Goal: Information Seeking & Learning: Learn about a topic

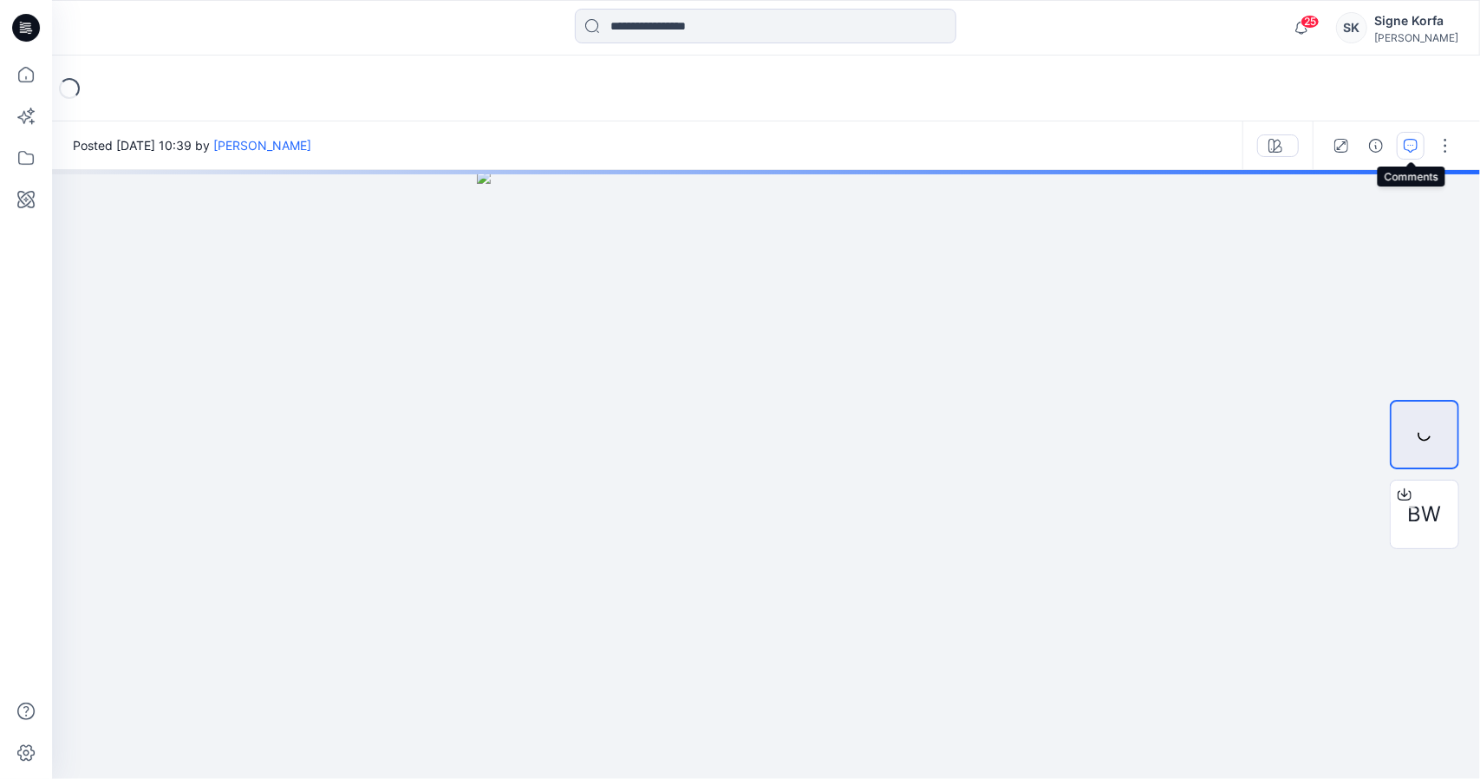
click at [1419, 144] on button "button" at bounding box center [1411, 146] width 28 height 28
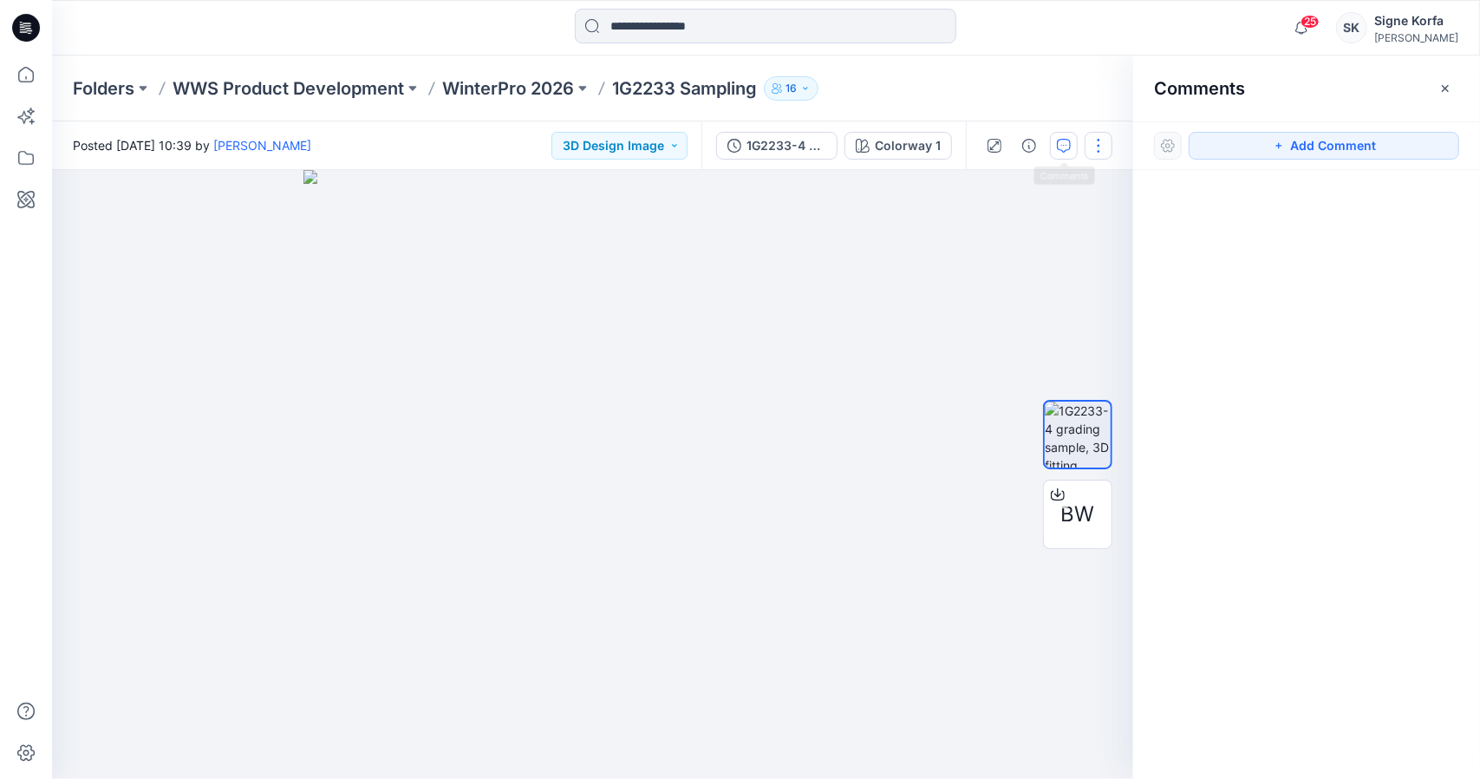
click at [1093, 138] on button "button" at bounding box center [1099, 146] width 28 height 28
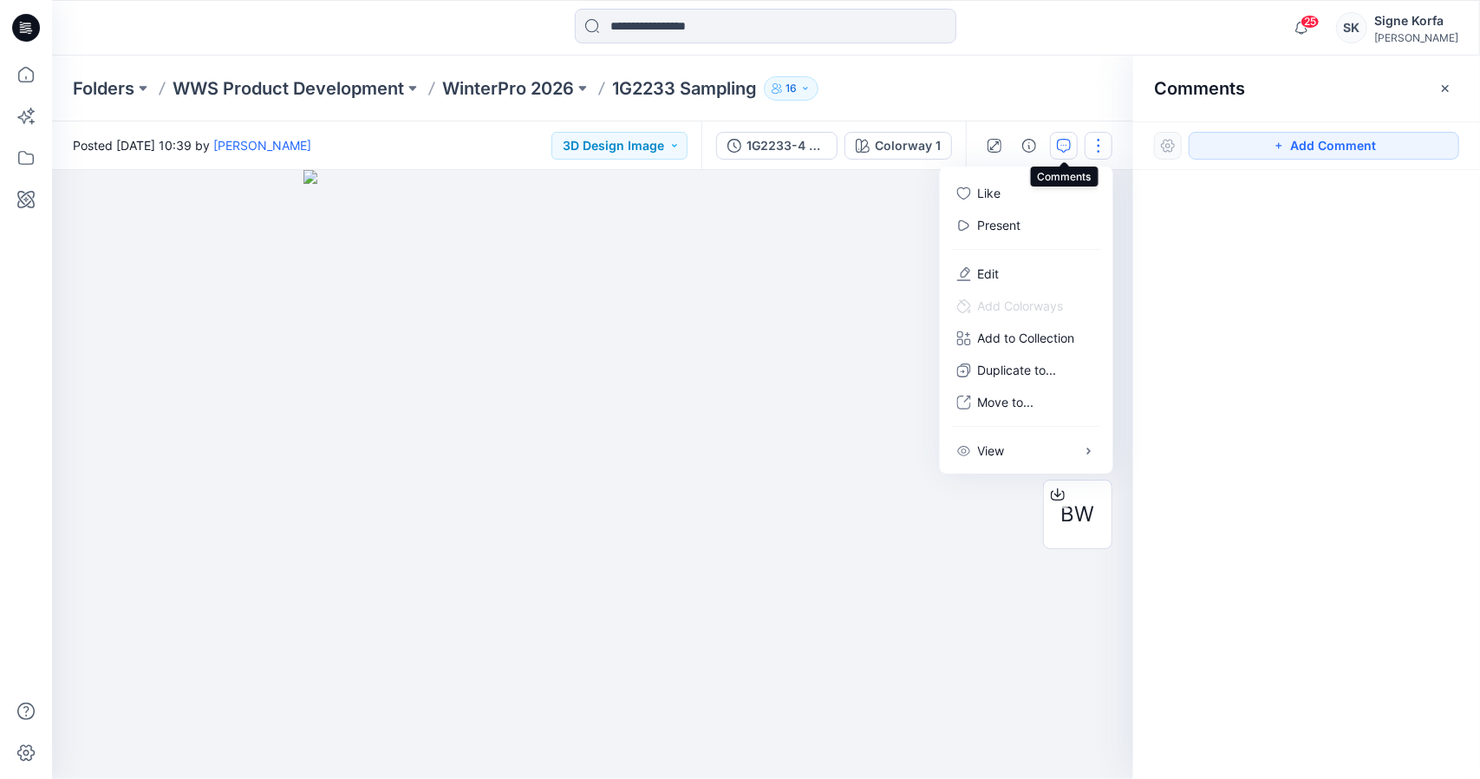
click at [1075, 153] on button "button" at bounding box center [1064, 146] width 28 height 28
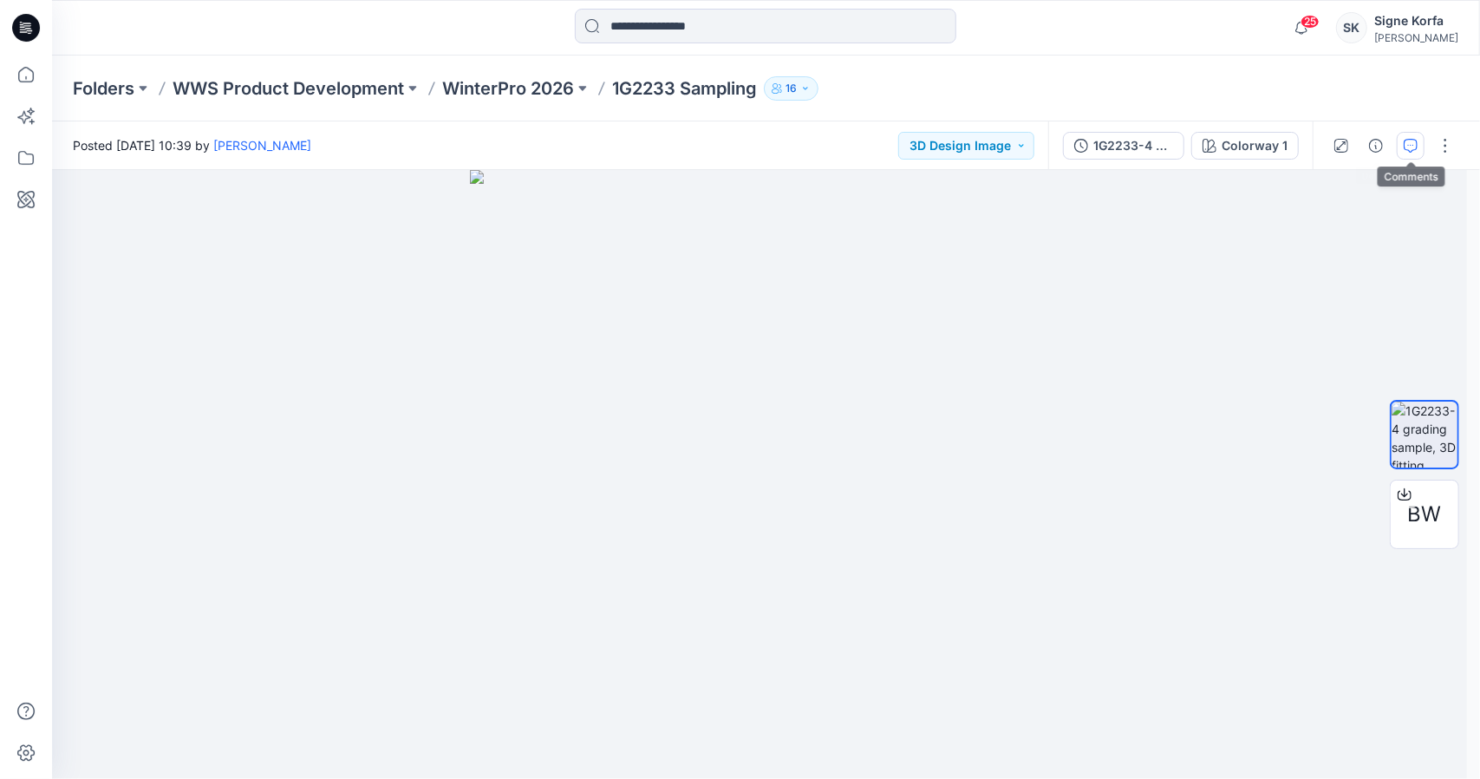
click at [1411, 140] on icon "button" at bounding box center [1411, 146] width 14 height 14
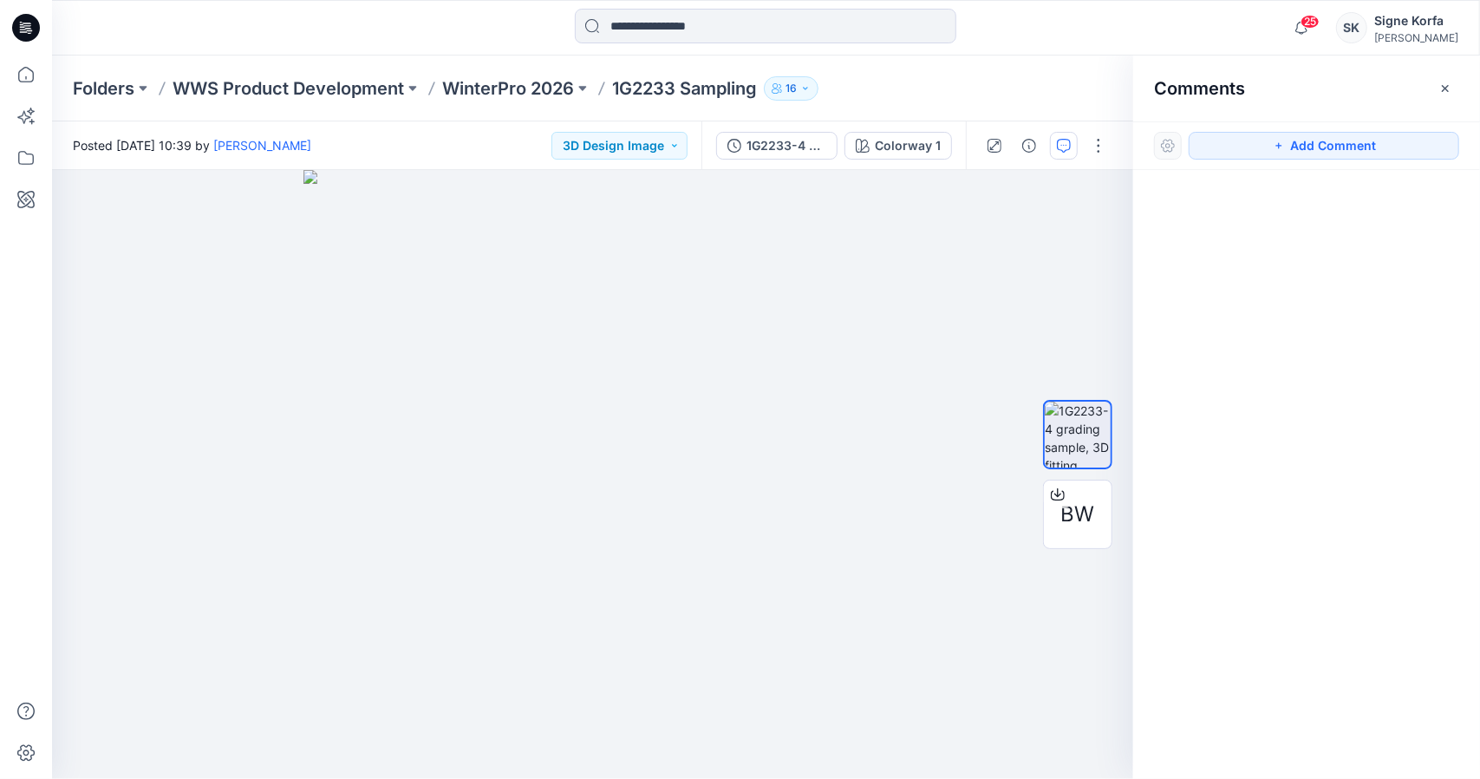
click at [1171, 143] on div at bounding box center [1168, 146] width 28 height 28
click at [835, 140] on button "1G2233-4 grading sample, 3D fitting" at bounding box center [776, 146] width 121 height 28
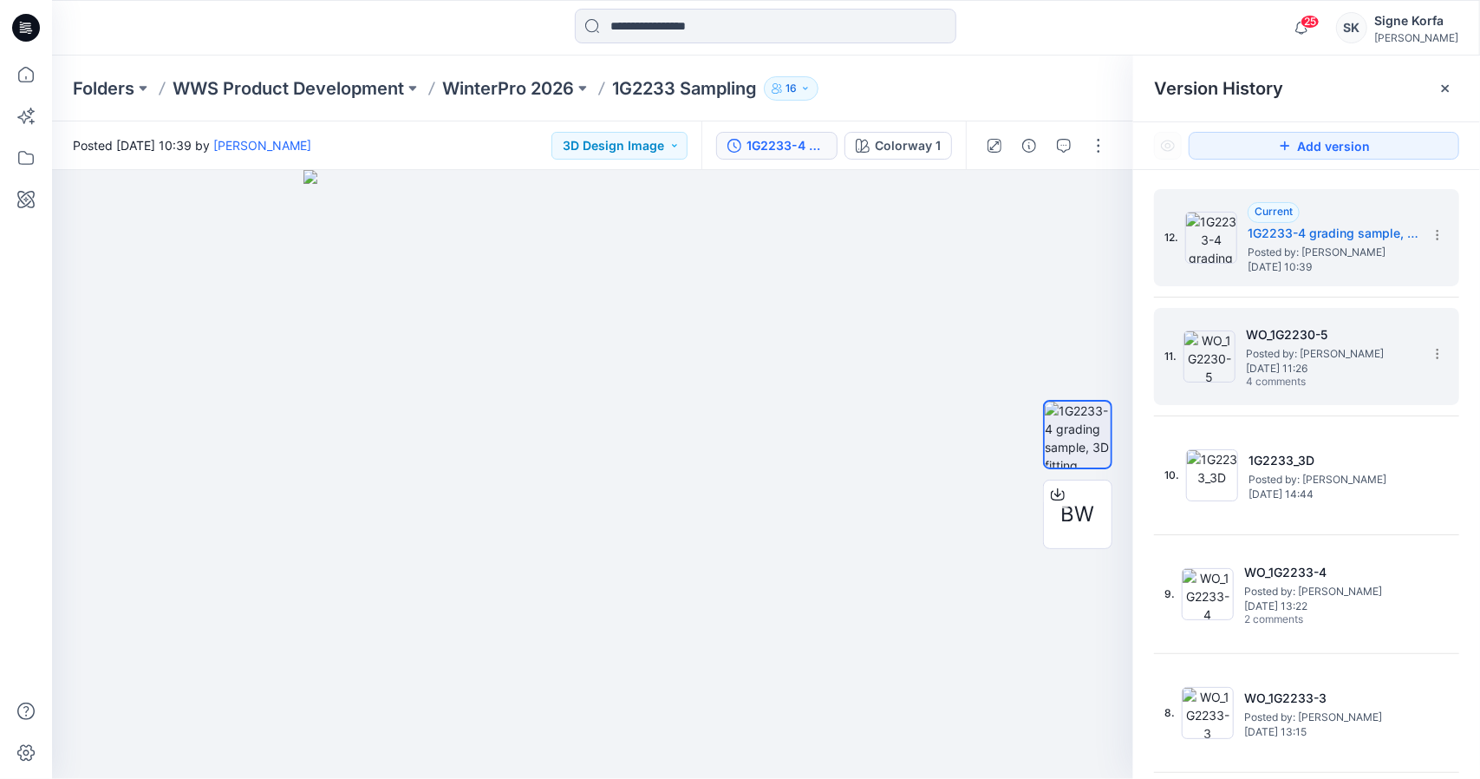
click at [1323, 351] on span "Posted by: [PERSON_NAME]" at bounding box center [1332, 353] width 173 height 17
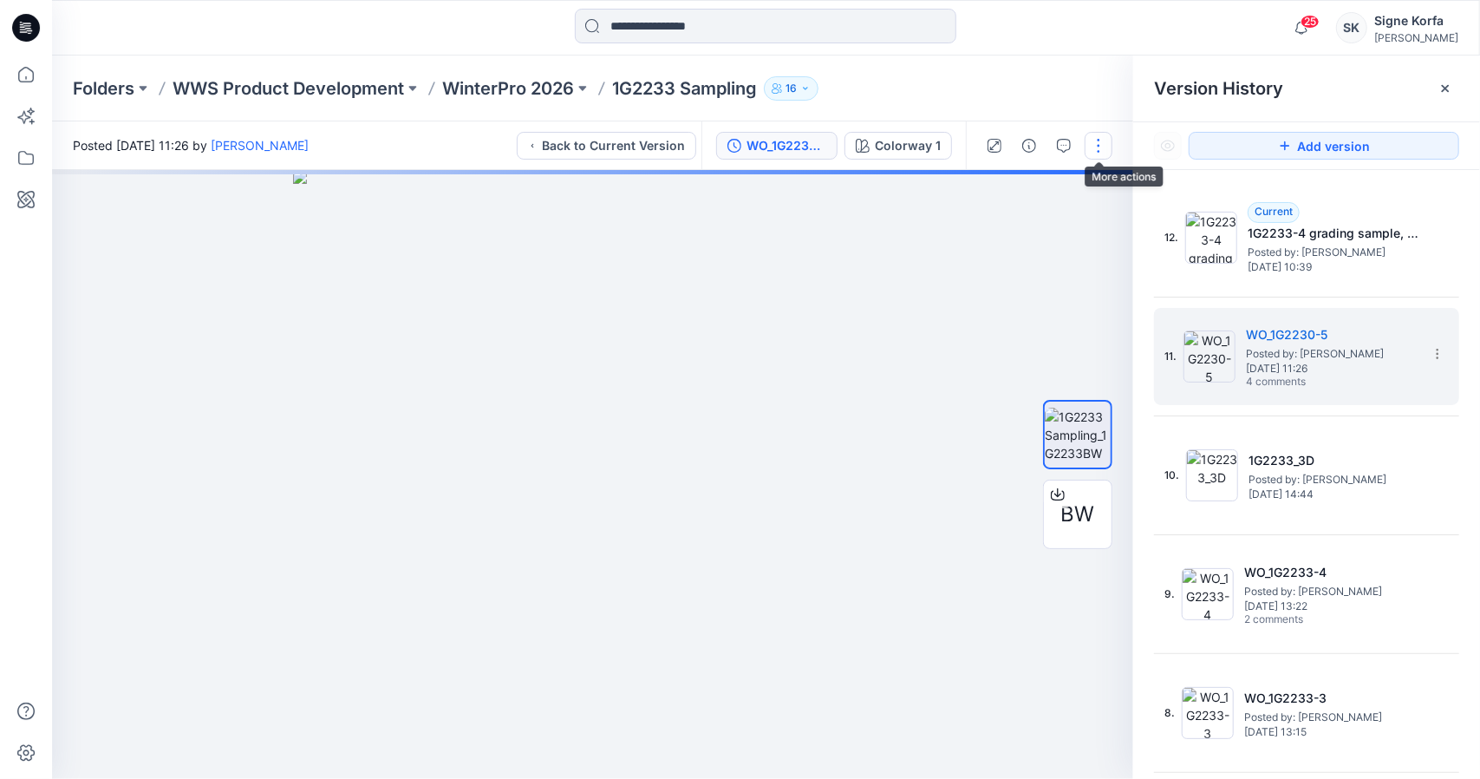
click at [1104, 141] on button "button" at bounding box center [1099, 146] width 28 height 28
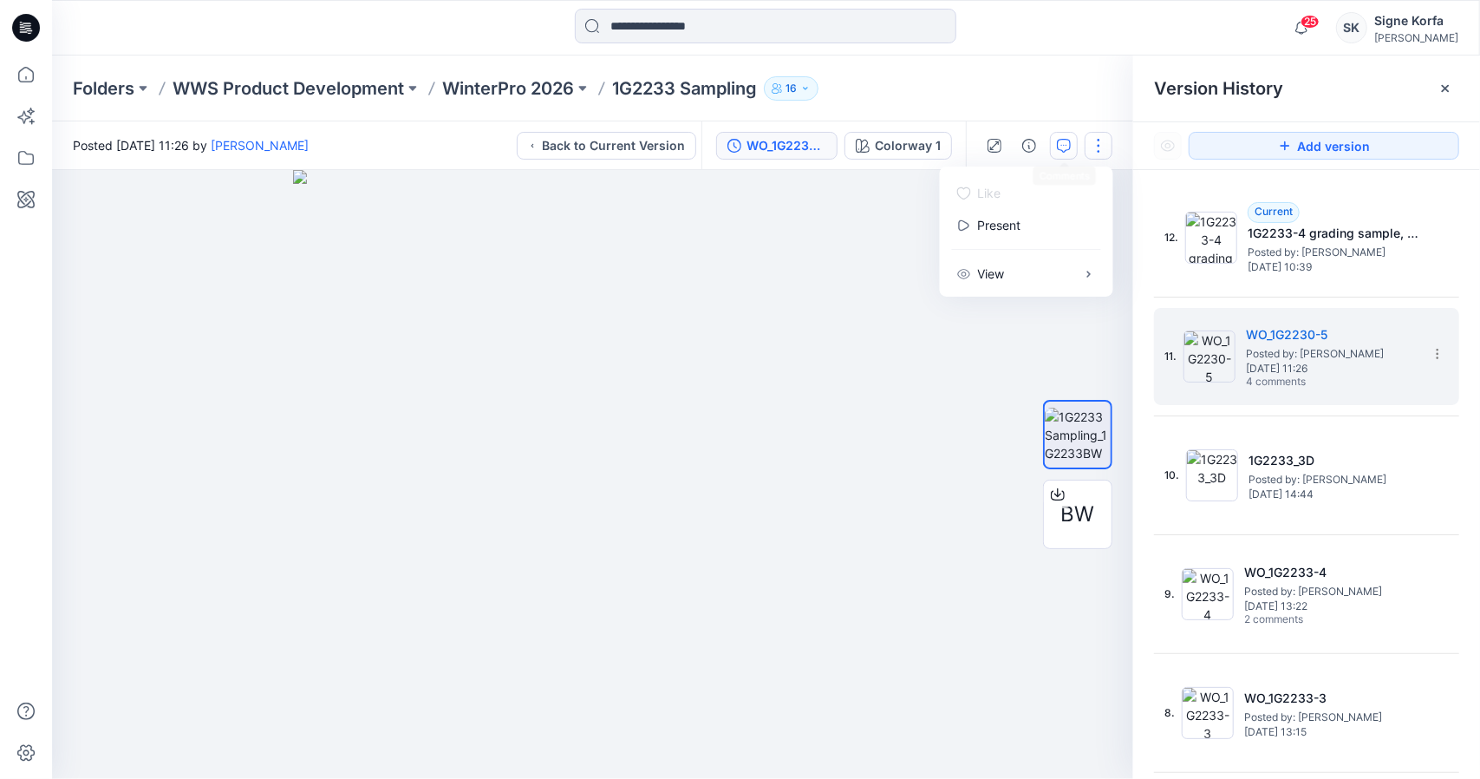
click at [1066, 146] on icon "button" at bounding box center [1064, 146] width 14 height 14
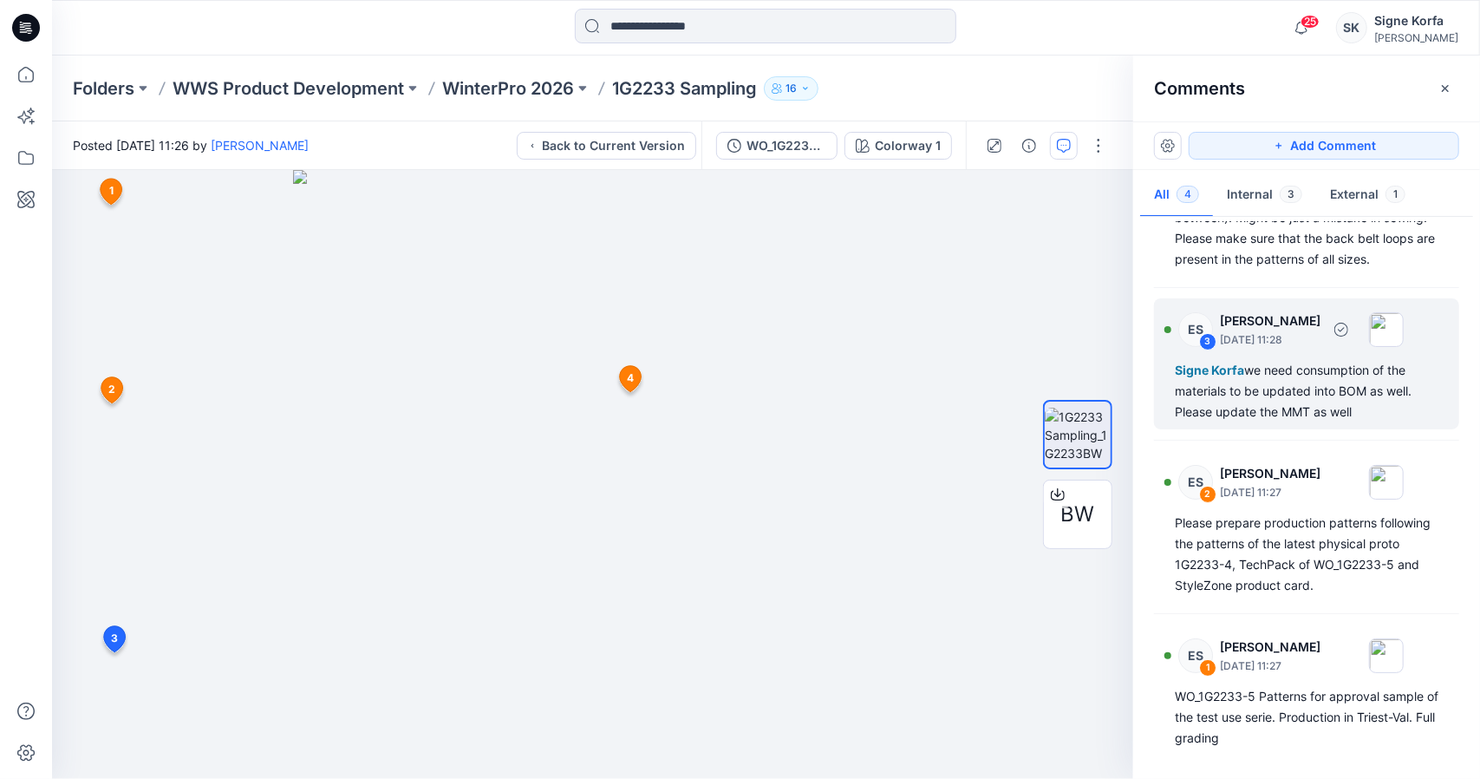
scroll to position [147, 0]
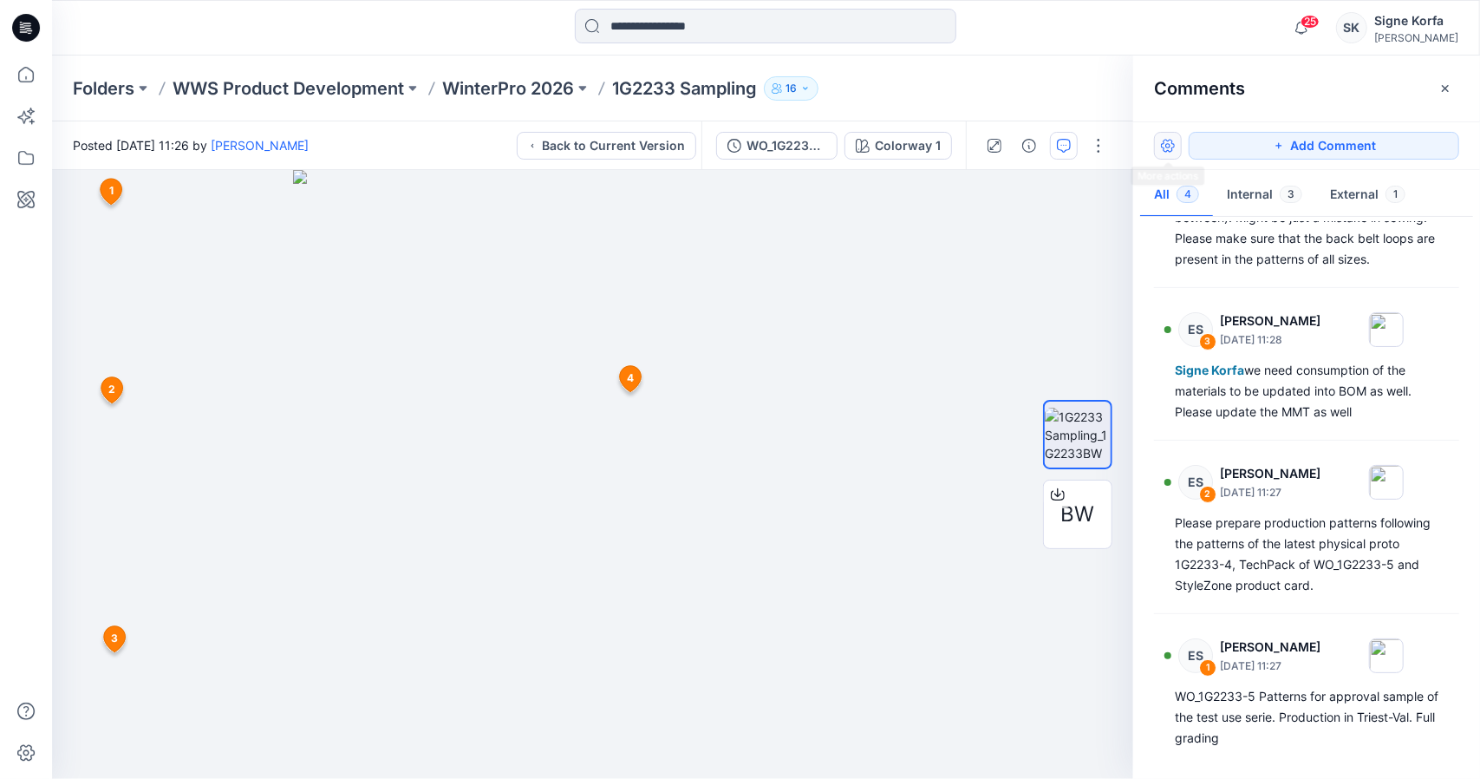
click at [1172, 136] on button "button" at bounding box center [1168, 146] width 28 height 28
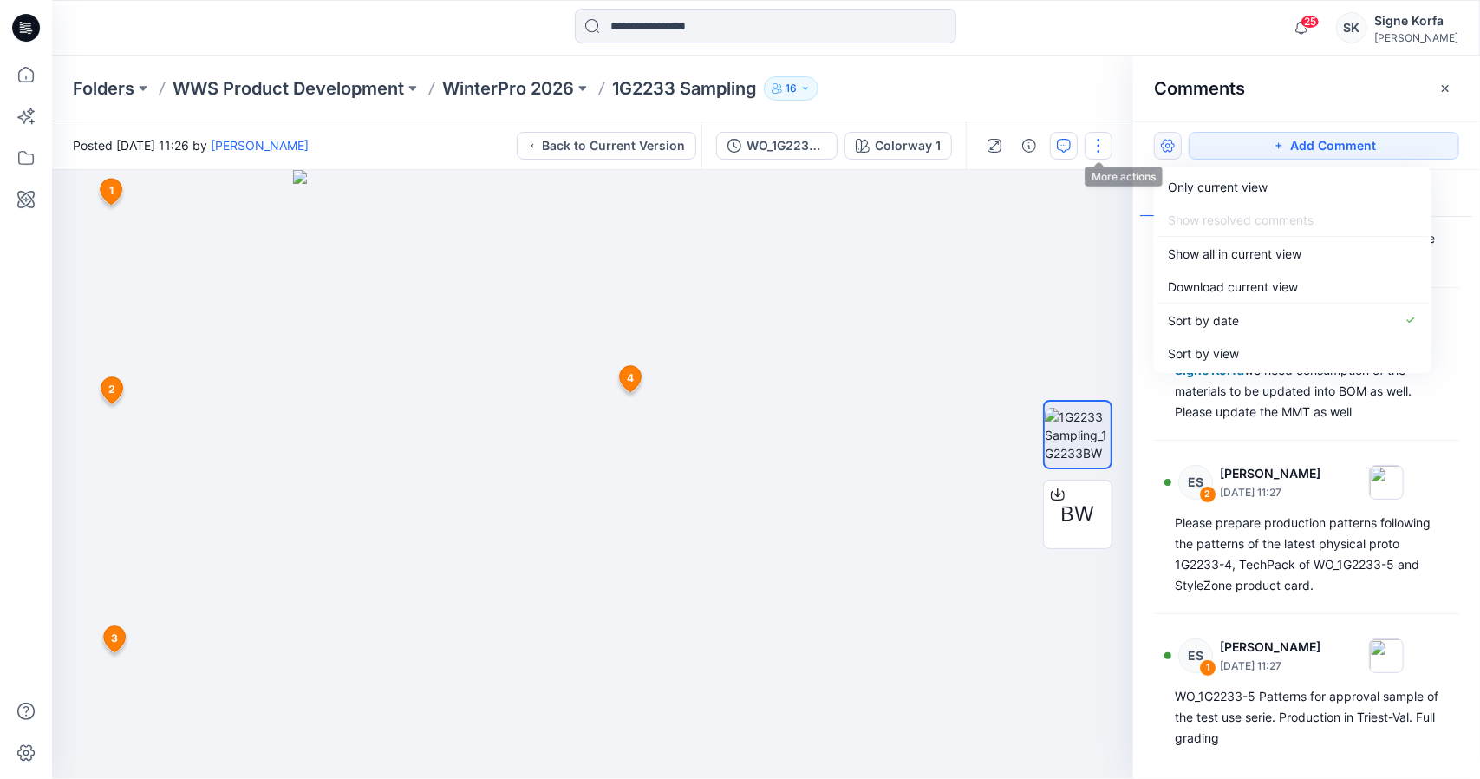
click at [1102, 147] on button "button" at bounding box center [1099, 146] width 28 height 28
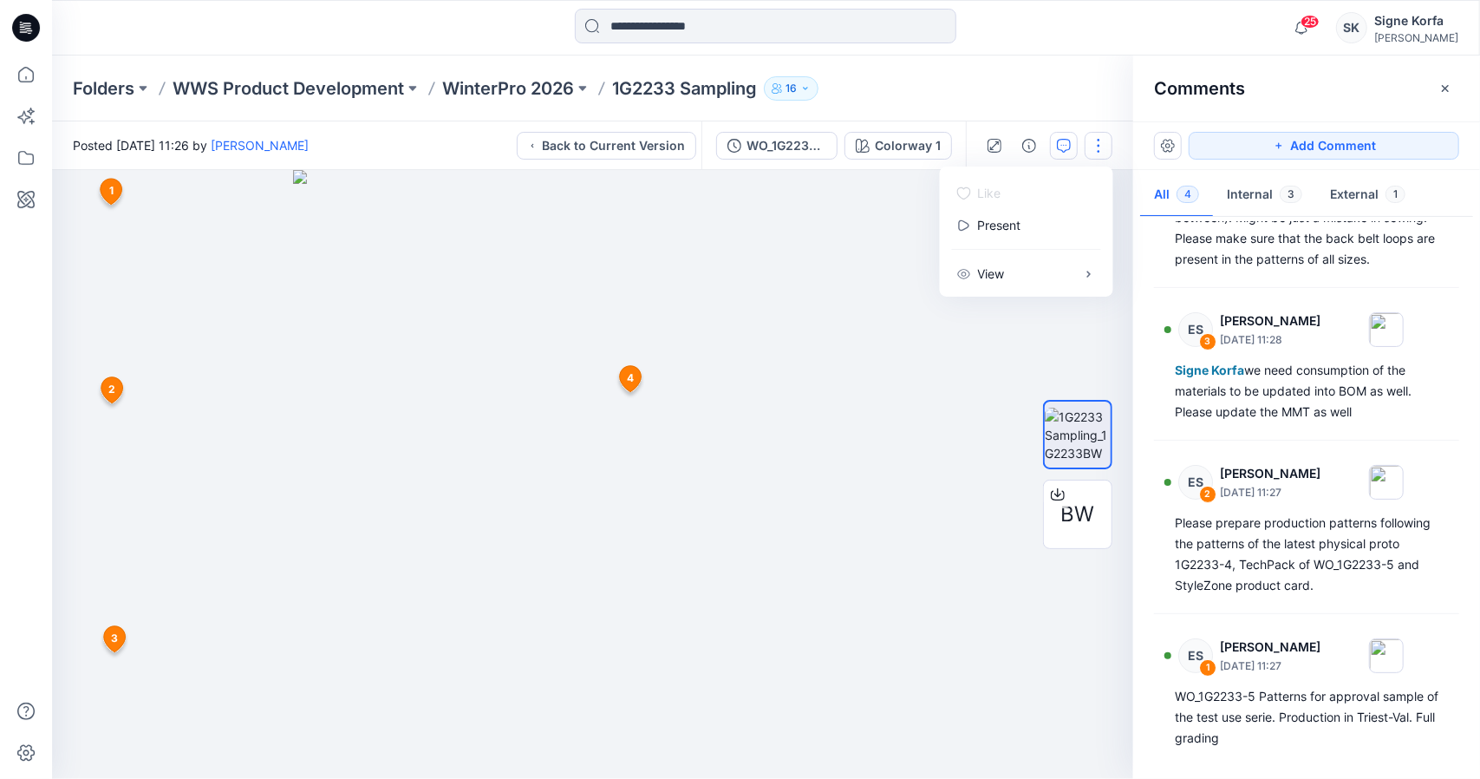
drag, startPoint x: 1180, startPoint y: 165, endPoint x: 1195, endPoint y: 173, distance: 16.7
click at [1181, 166] on div "Add Comment" at bounding box center [1306, 145] width 347 height 49
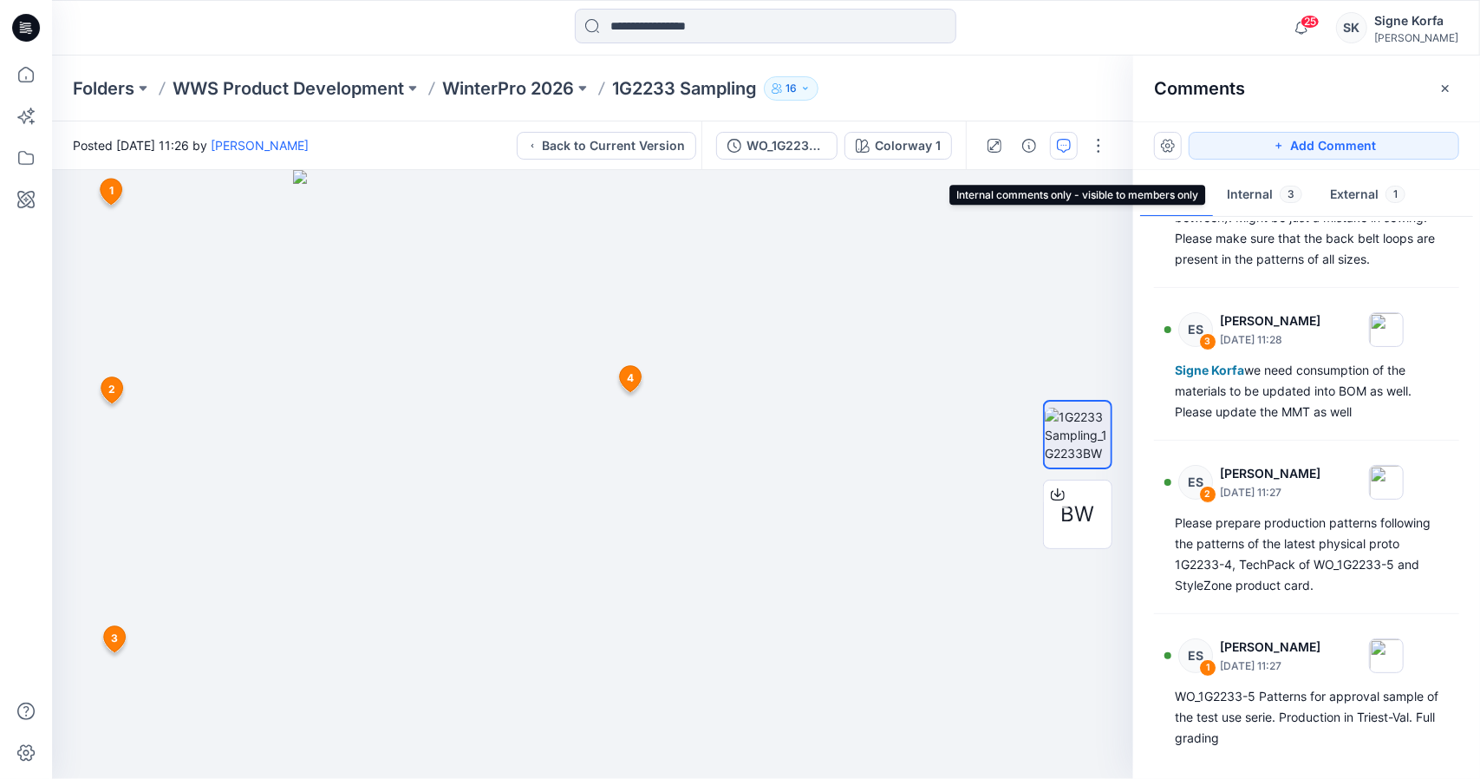
drag, startPoint x: 1254, startPoint y: 189, endPoint x: 1263, endPoint y: 192, distance: 9.1
click at [1254, 190] on button "Internal 3" at bounding box center [1264, 195] width 103 height 44
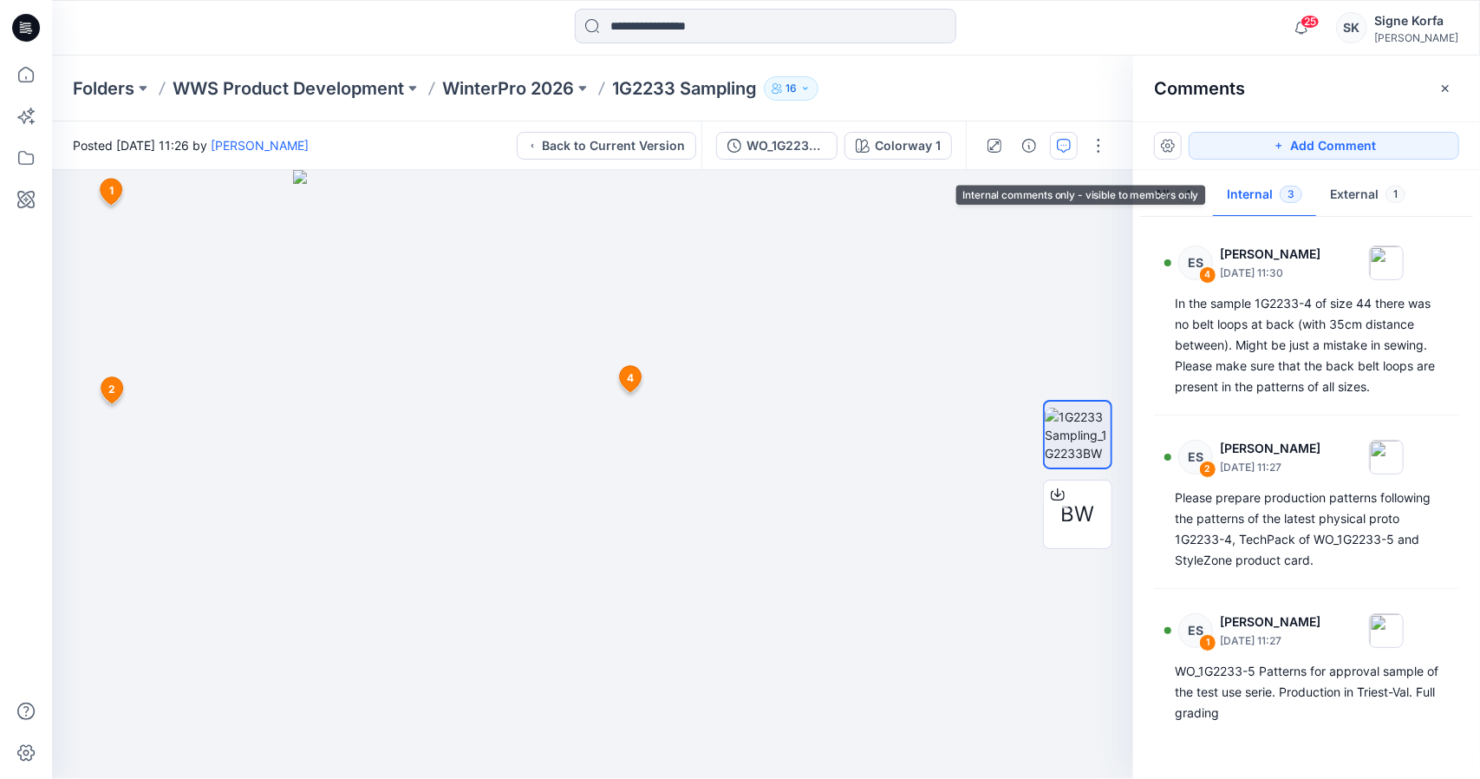
scroll to position [0, 0]
click at [1367, 192] on button "External 1" at bounding box center [1367, 195] width 103 height 44
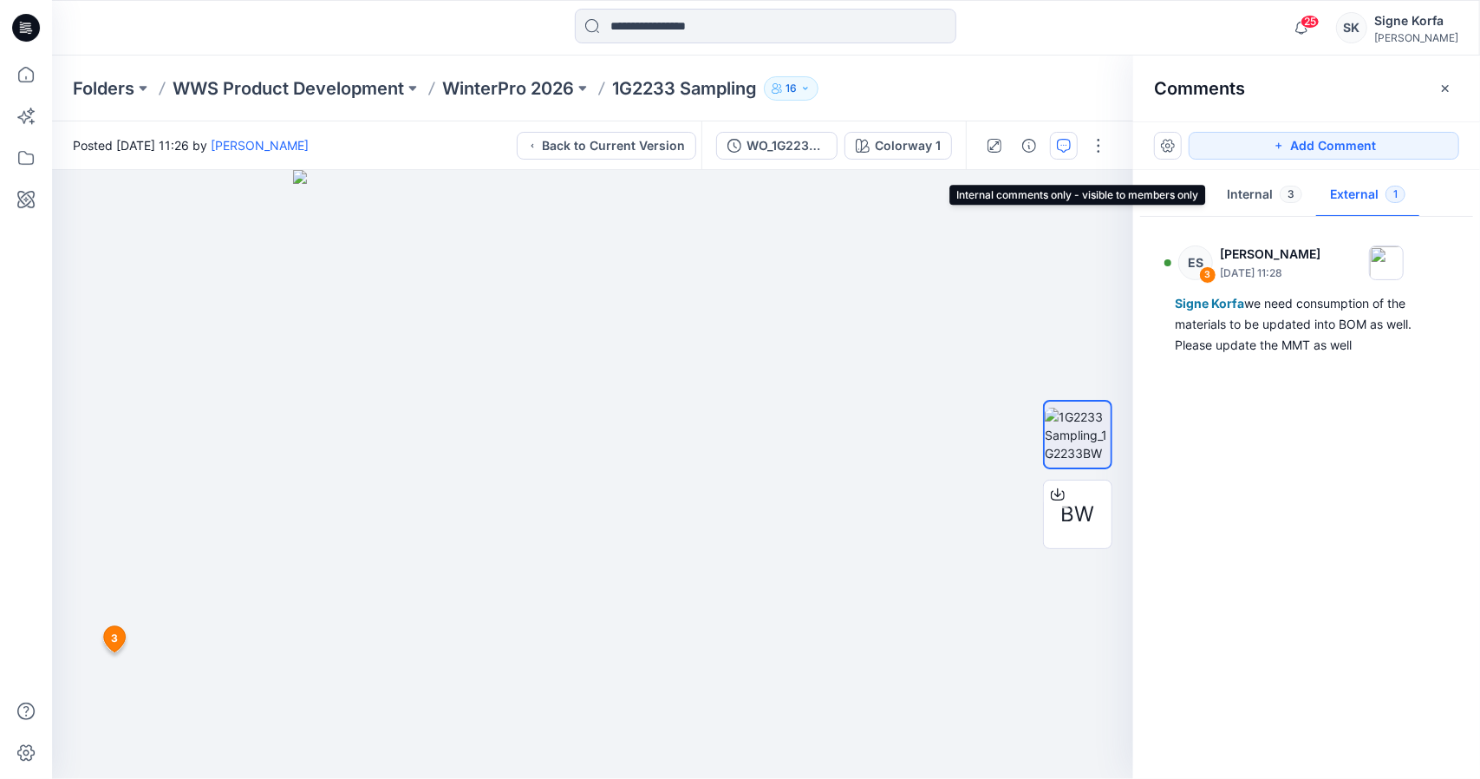
click at [1281, 190] on span "3" at bounding box center [1291, 194] width 23 height 17
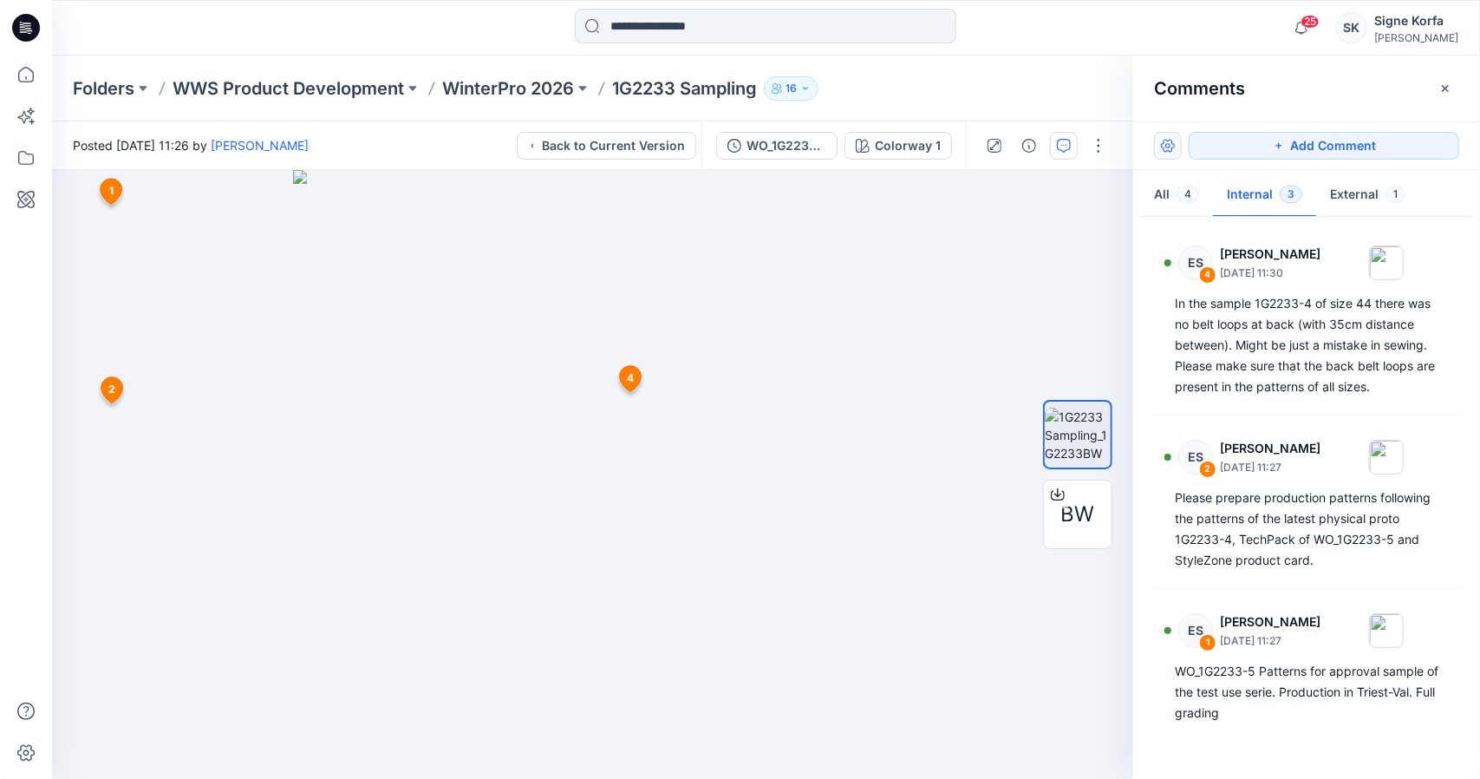
click at [1176, 142] on button "button" at bounding box center [1168, 146] width 28 height 28
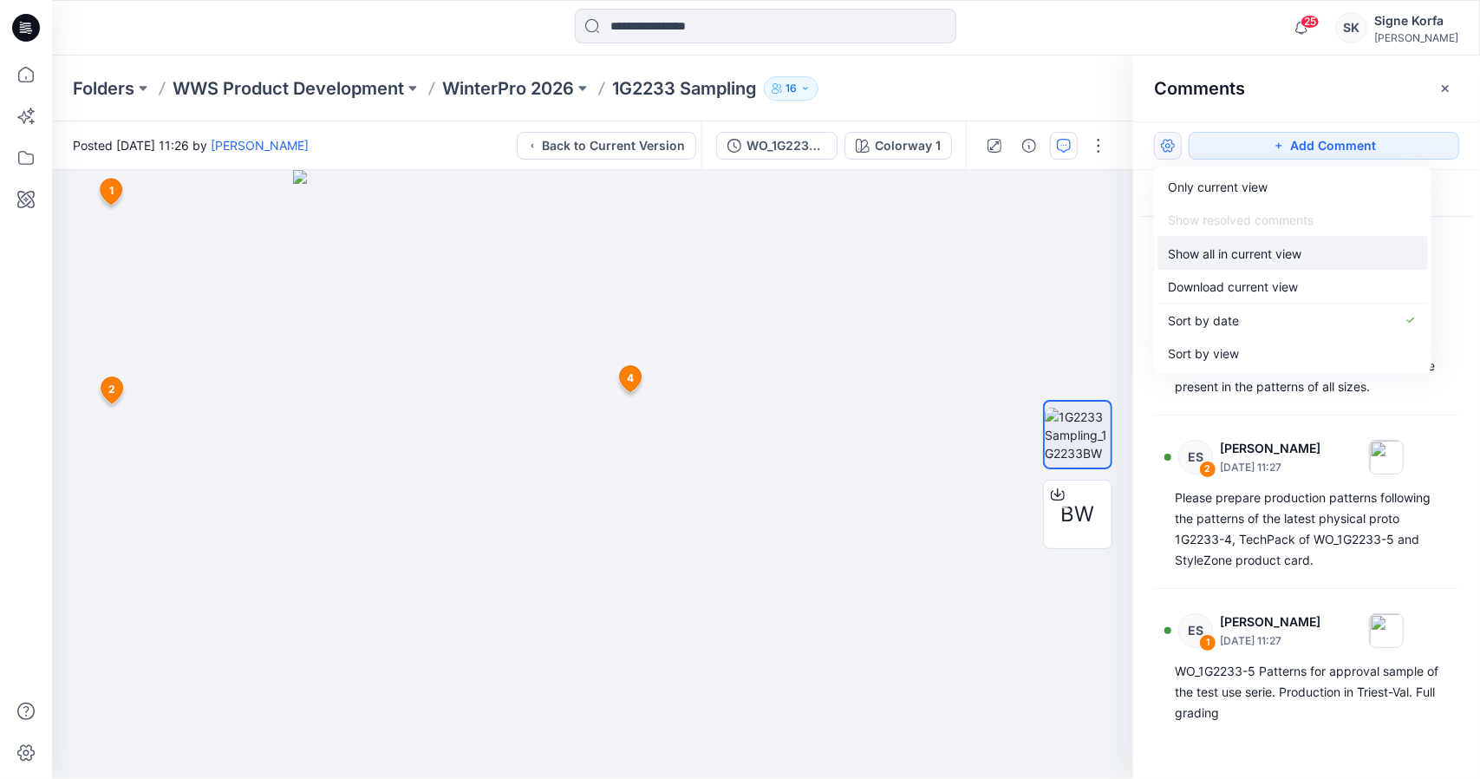
click at [1207, 255] on p "Show all in current view" at bounding box center [1235, 254] width 134 height 18
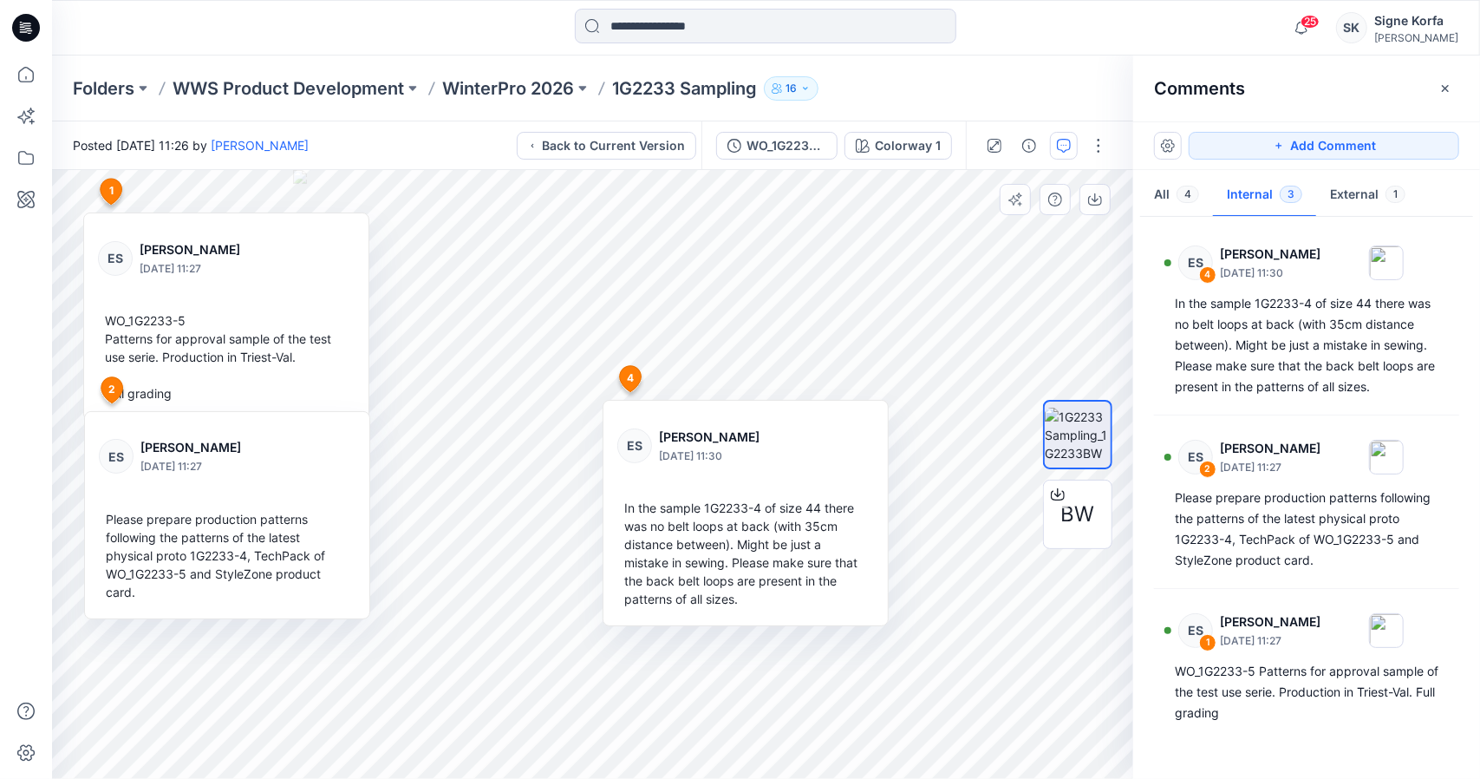
drag, startPoint x: 239, startPoint y: 258, endPoint x: 202, endPoint y: 268, distance: 38.5
click at [202, 268] on div "[PERSON_NAME] [DATE] 11:27" at bounding box center [210, 258] width 141 height 38
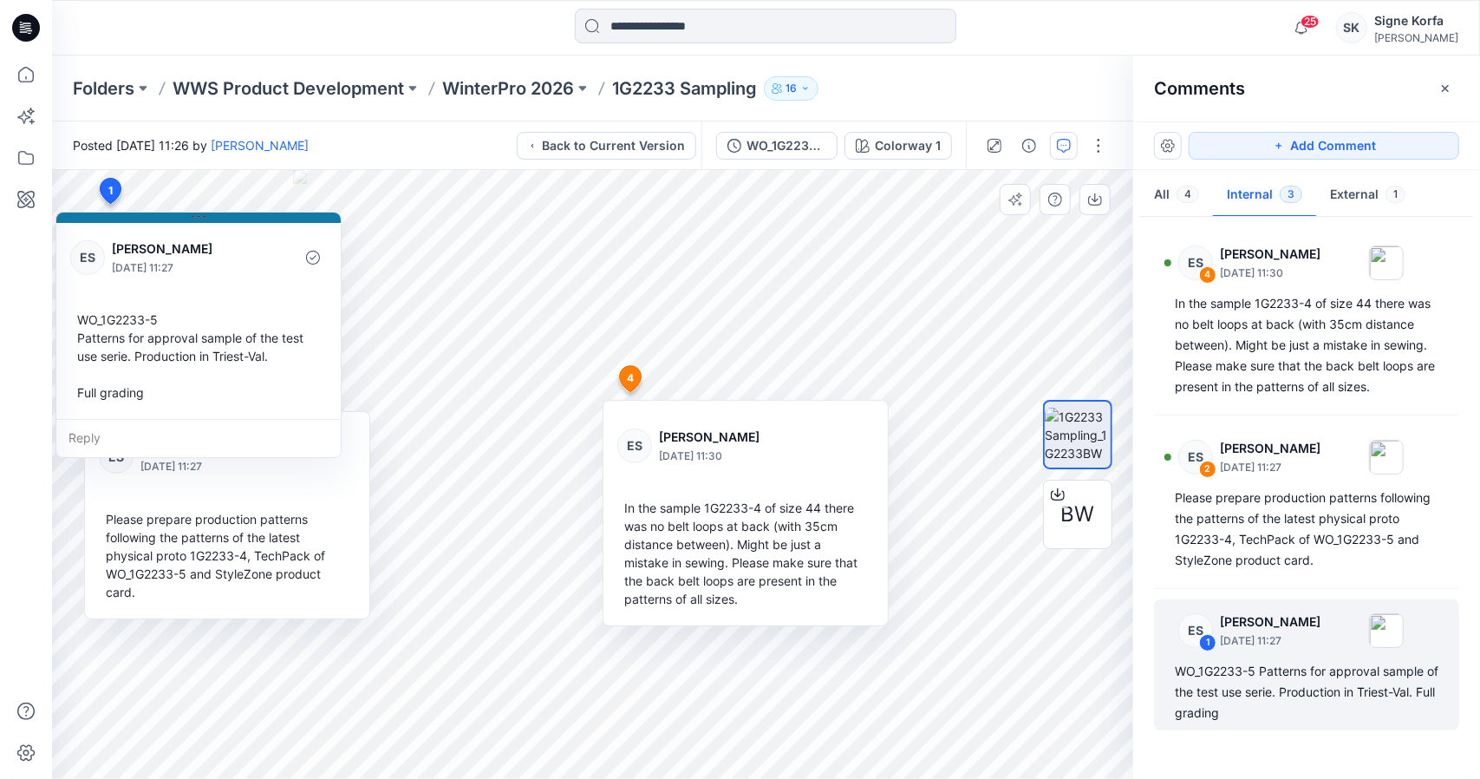
drag, startPoint x: 304, startPoint y: 254, endPoint x: 146, endPoint y: 289, distance: 162.4
click at [144, 281] on div "ES [PERSON_NAME] [DATE] 11:27" at bounding box center [198, 257] width 257 height 48
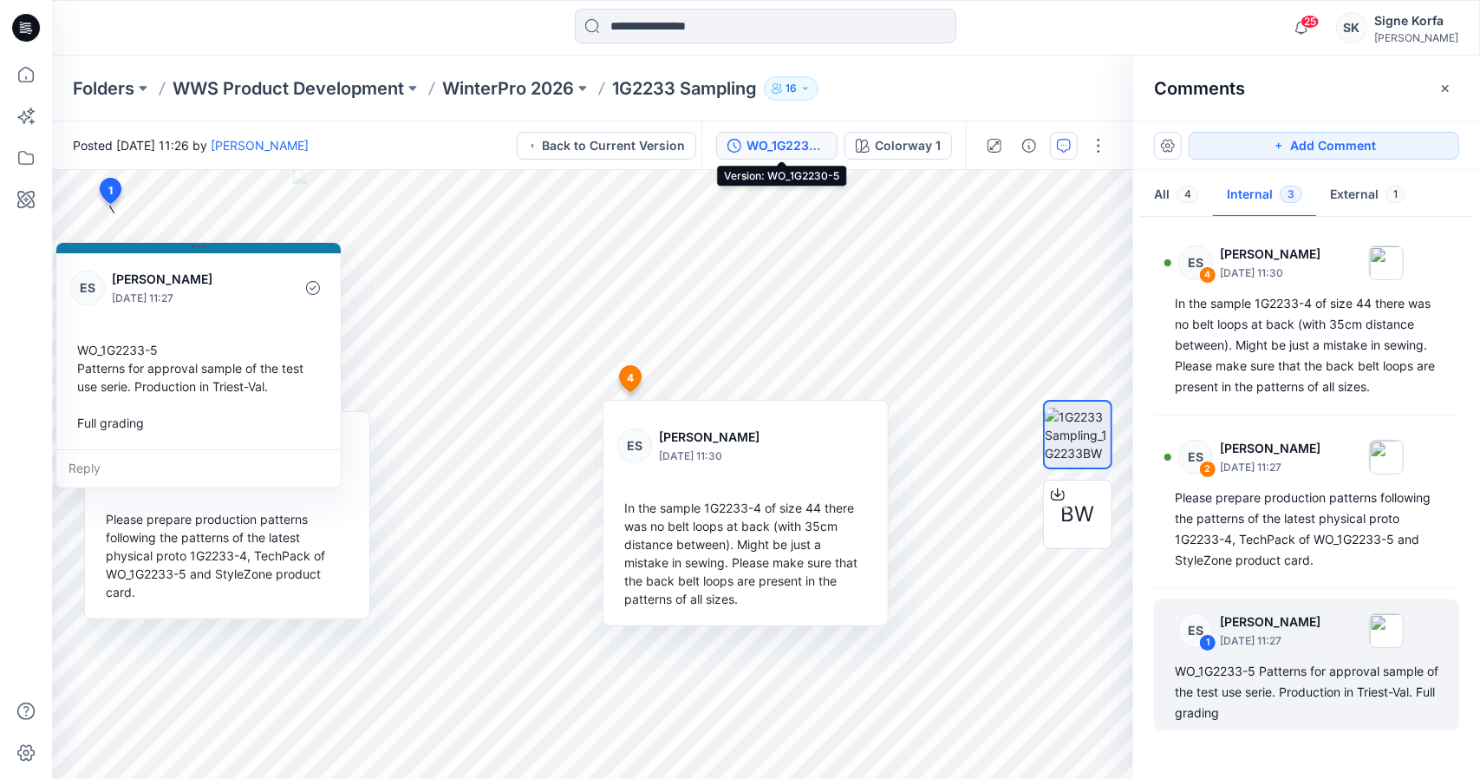
click at [820, 148] on div "WO_1G2230-5" at bounding box center [787, 145] width 80 height 19
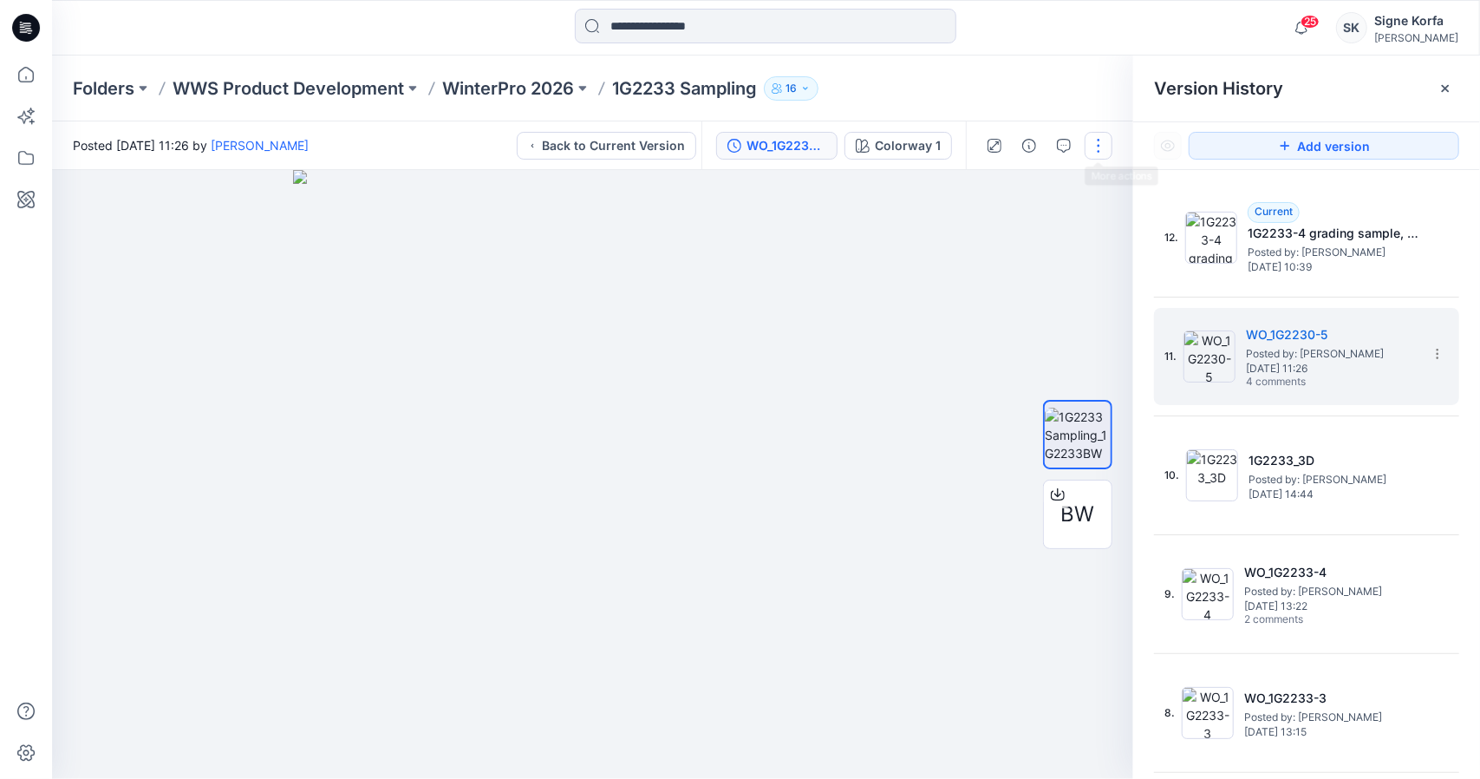
click at [1098, 148] on button "button" at bounding box center [1099, 146] width 28 height 28
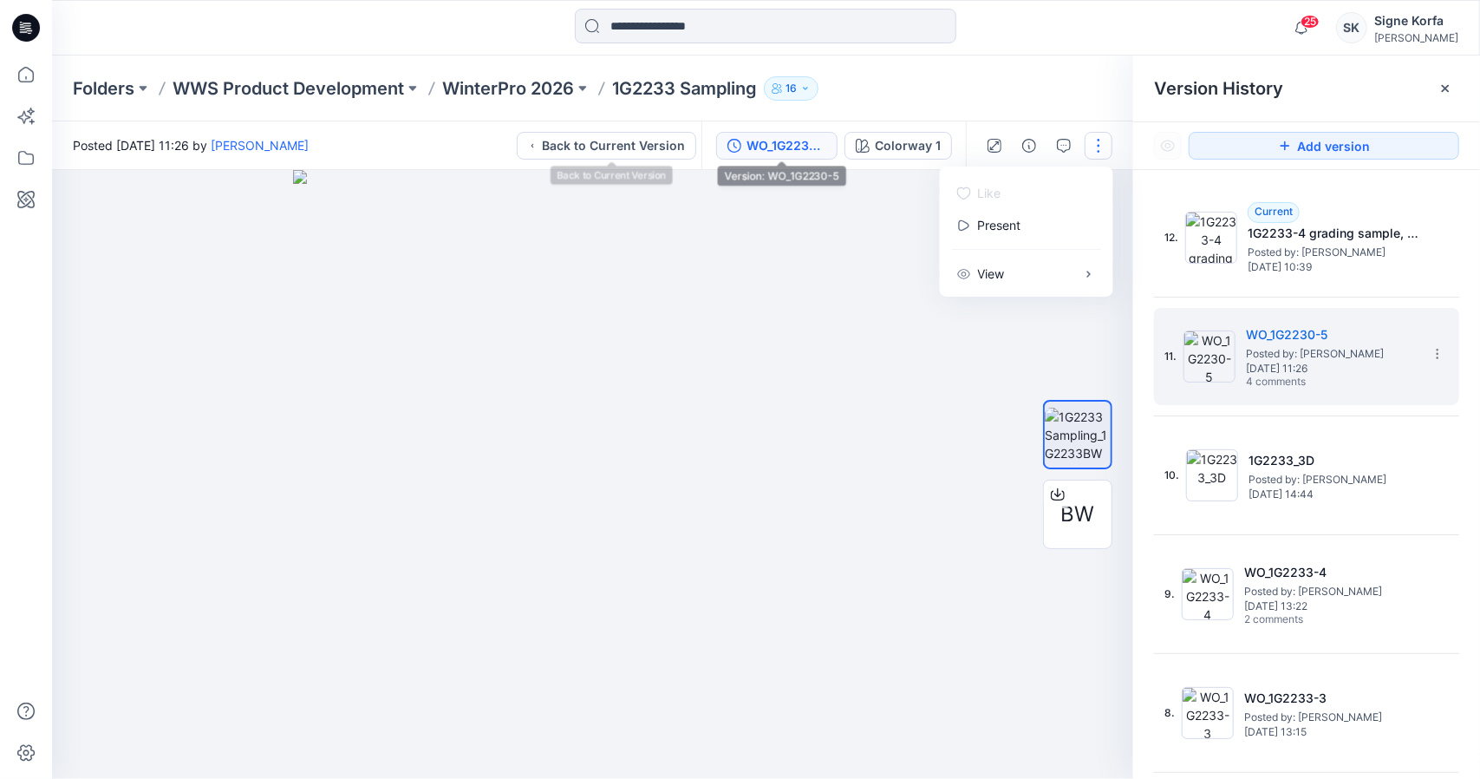
click at [790, 144] on div "WO_1G2230-5" at bounding box center [787, 145] width 80 height 19
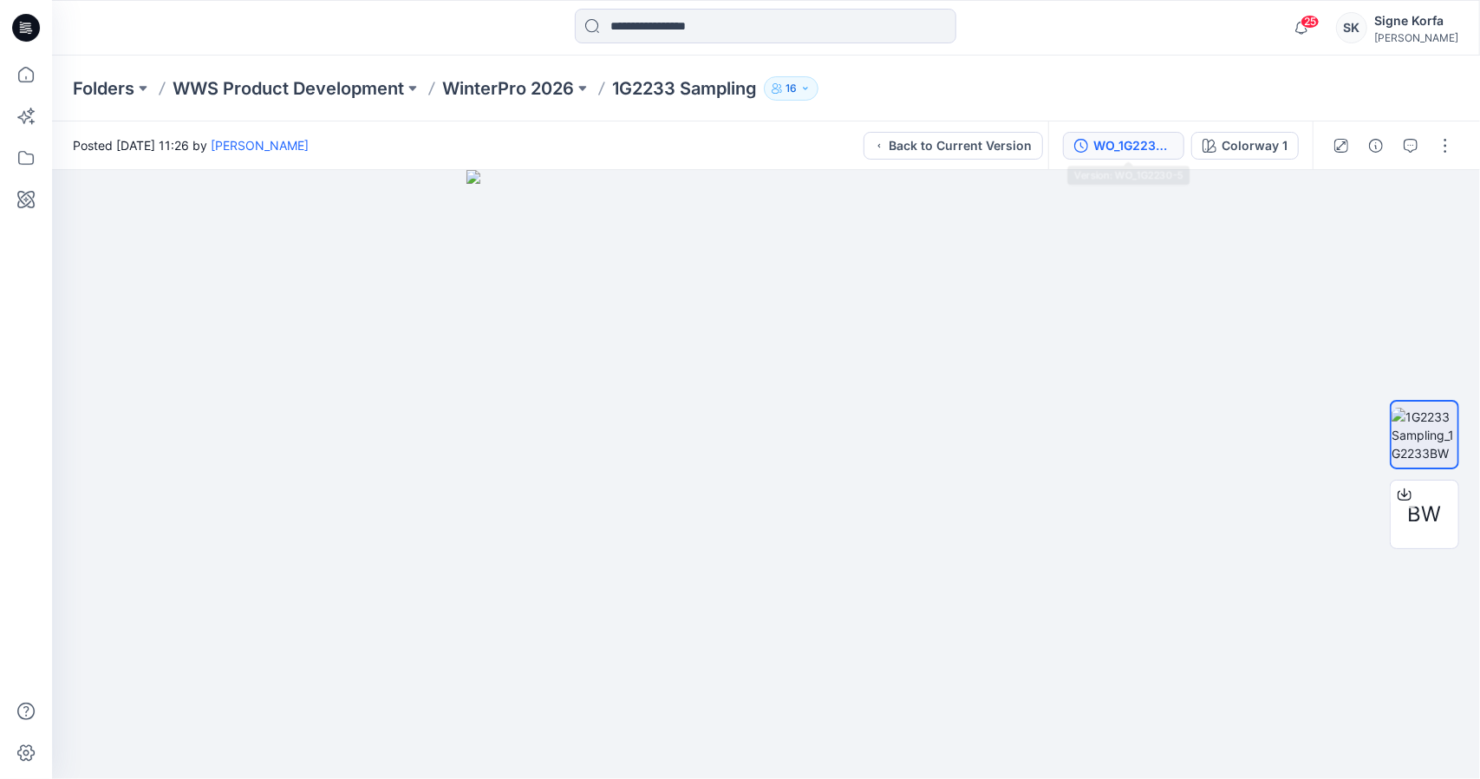
click at [1124, 148] on div "WO_1G2230-5" at bounding box center [1133, 145] width 80 height 19
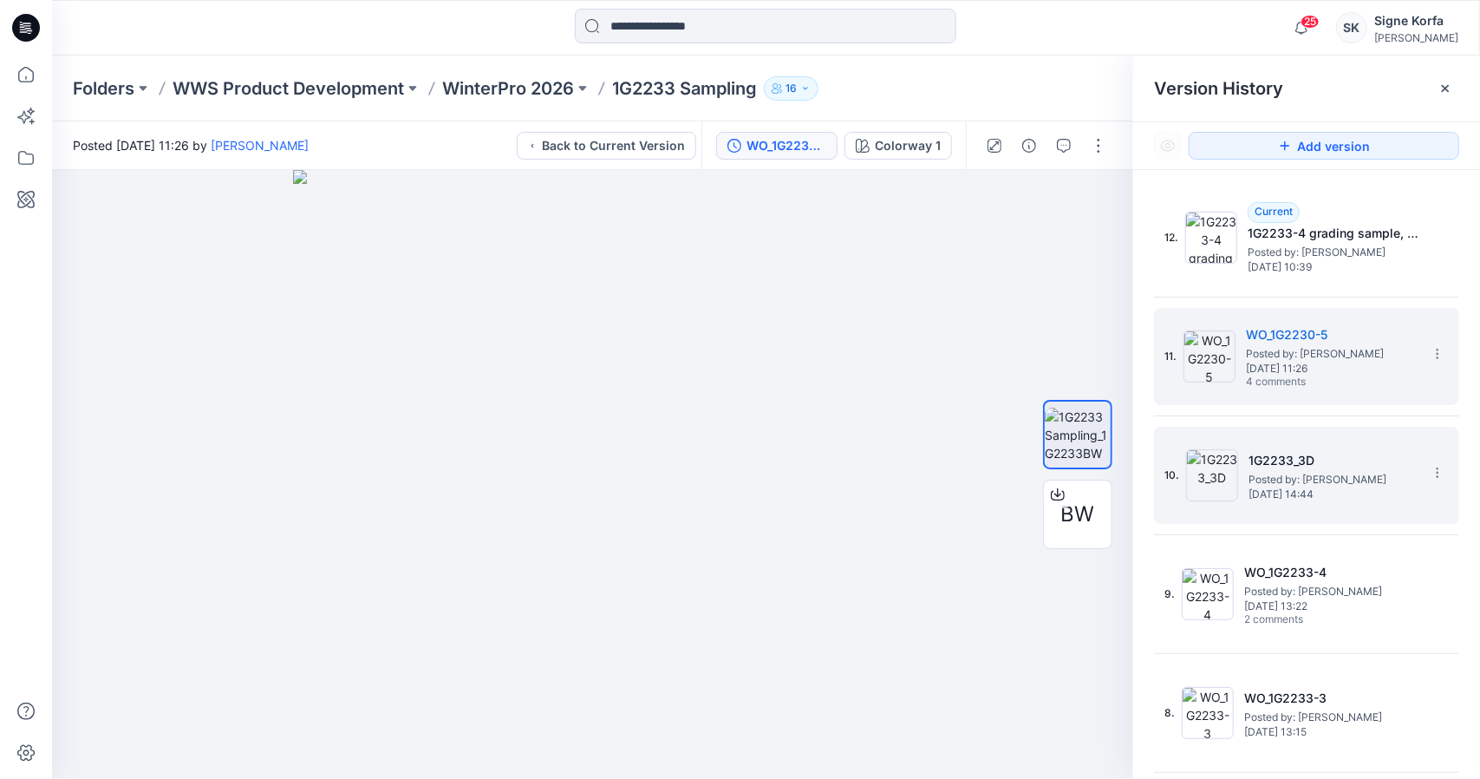
click at [1318, 481] on span "Posted by: [PERSON_NAME]" at bounding box center [1335, 479] width 173 height 17
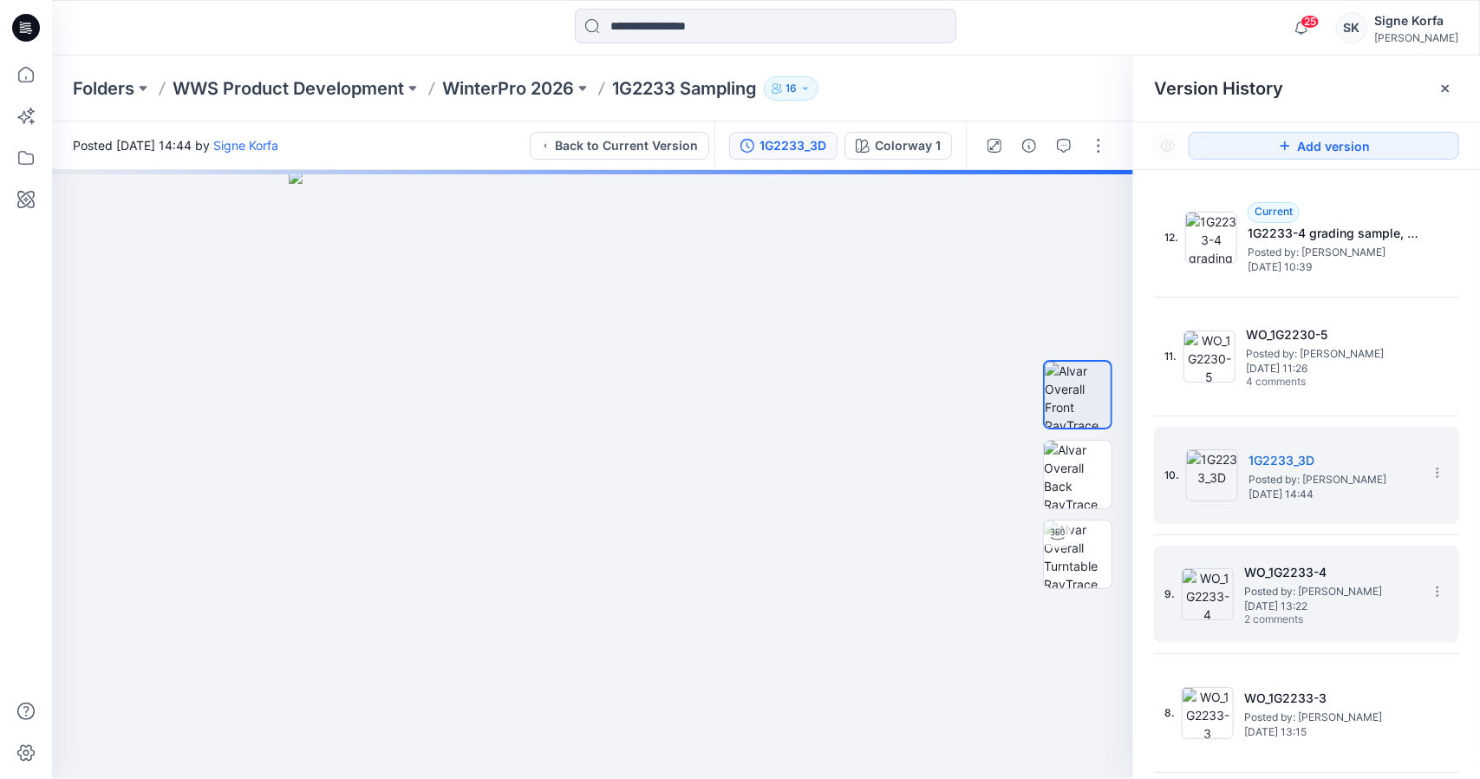
click at [1328, 604] on span "[DATE] 13:22" at bounding box center [1330, 606] width 173 height 12
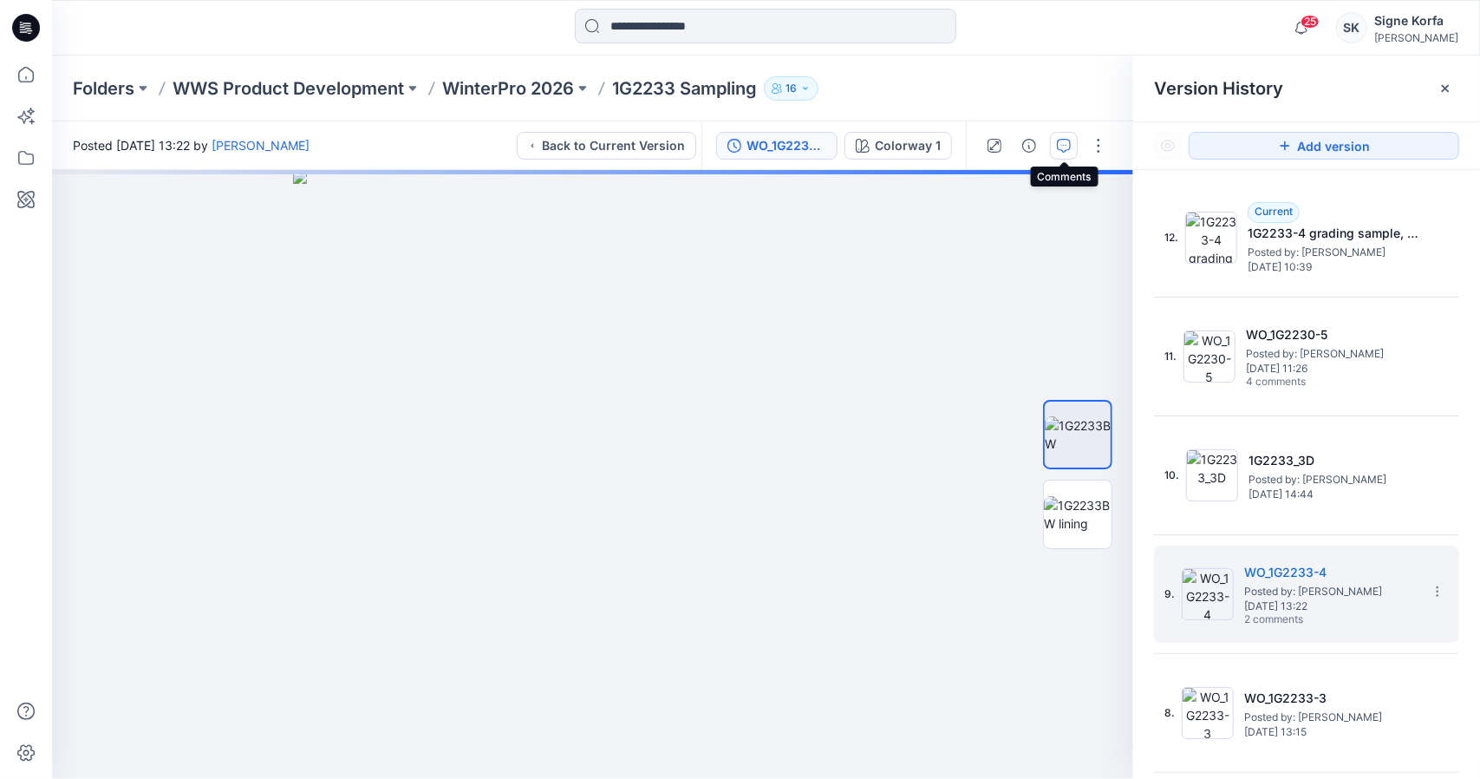
click at [1068, 144] on icon "button" at bounding box center [1064, 146] width 14 height 14
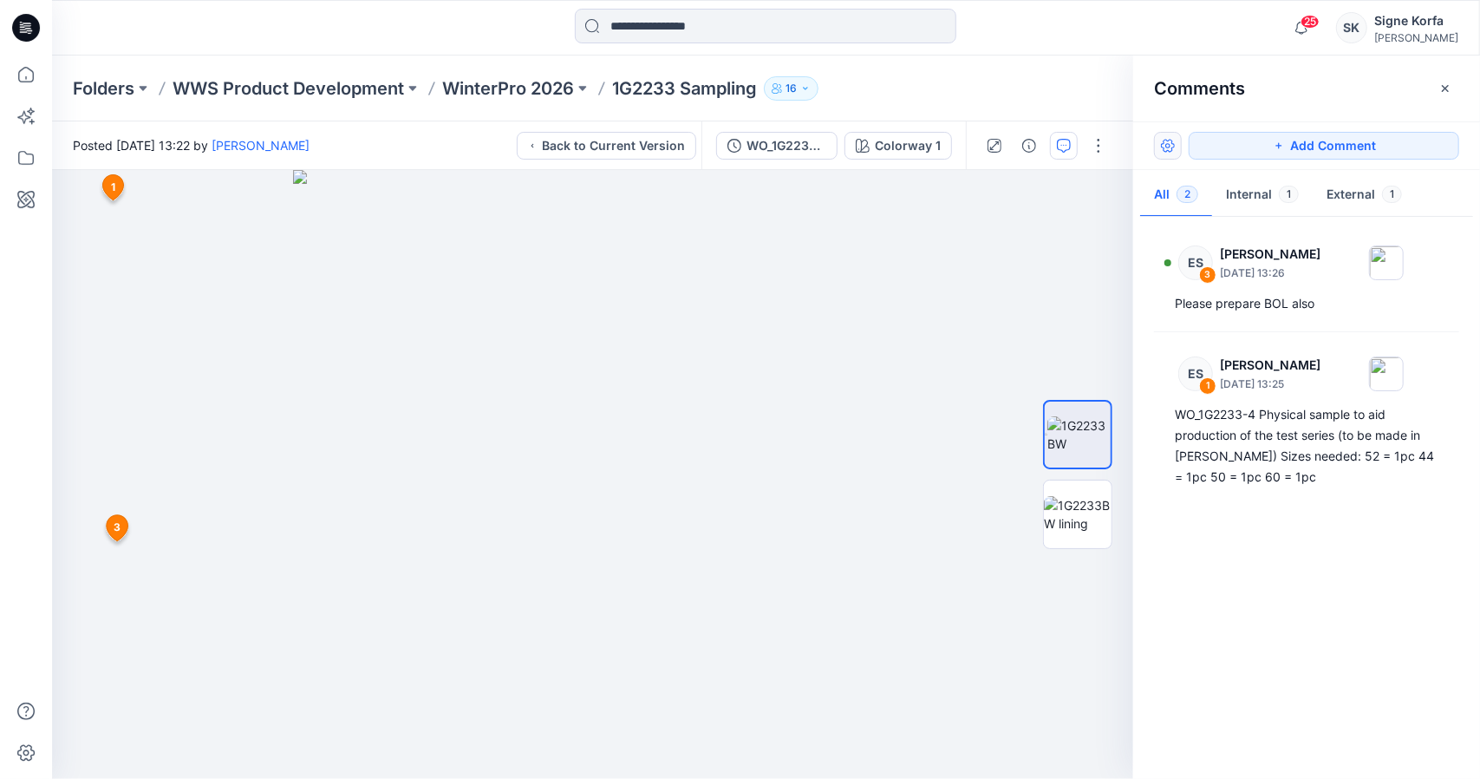
click at [1178, 147] on button "button" at bounding box center [1168, 146] width 28 height 28
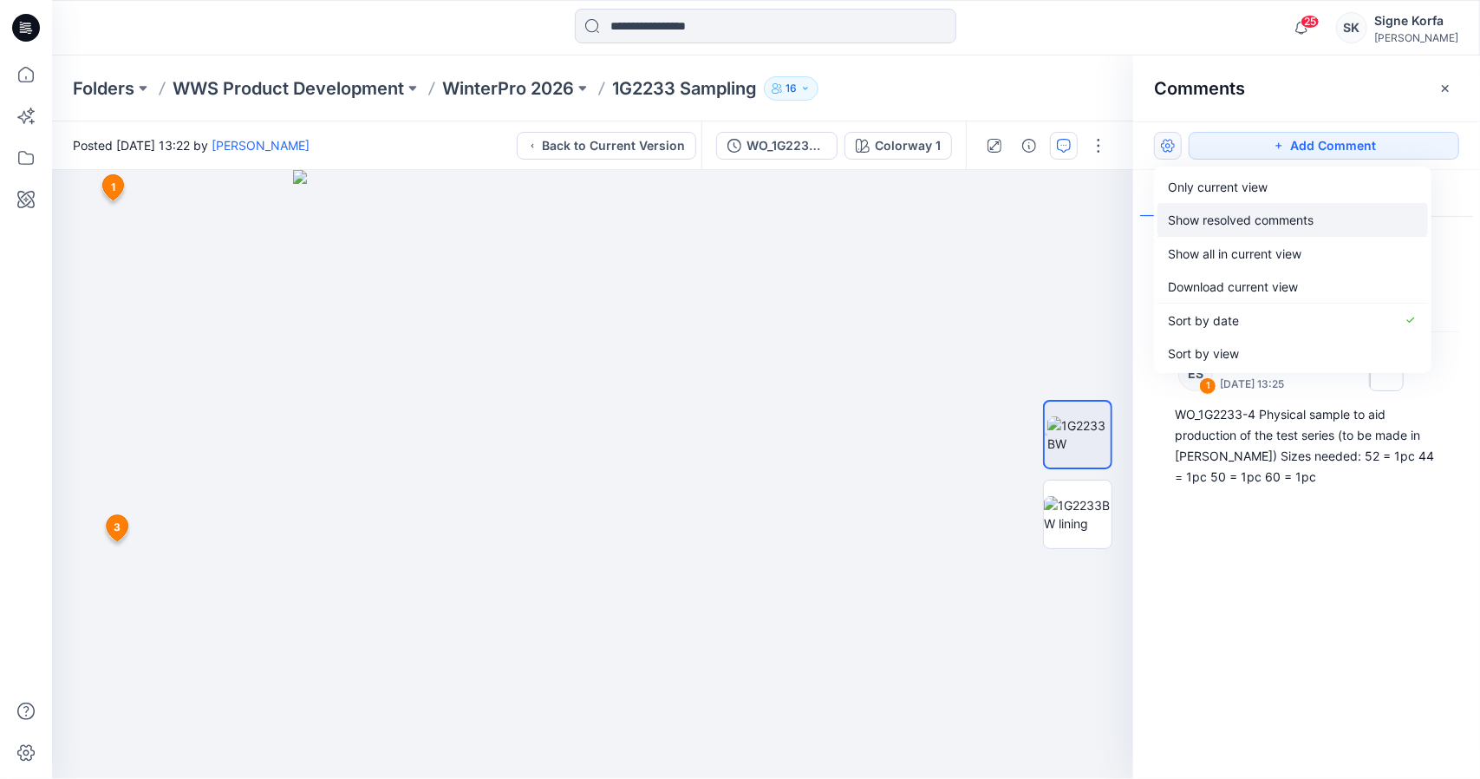
click at [1262, 225] on p "Show resolved comments" at bounding box center [1241, 220] width 146 height 18
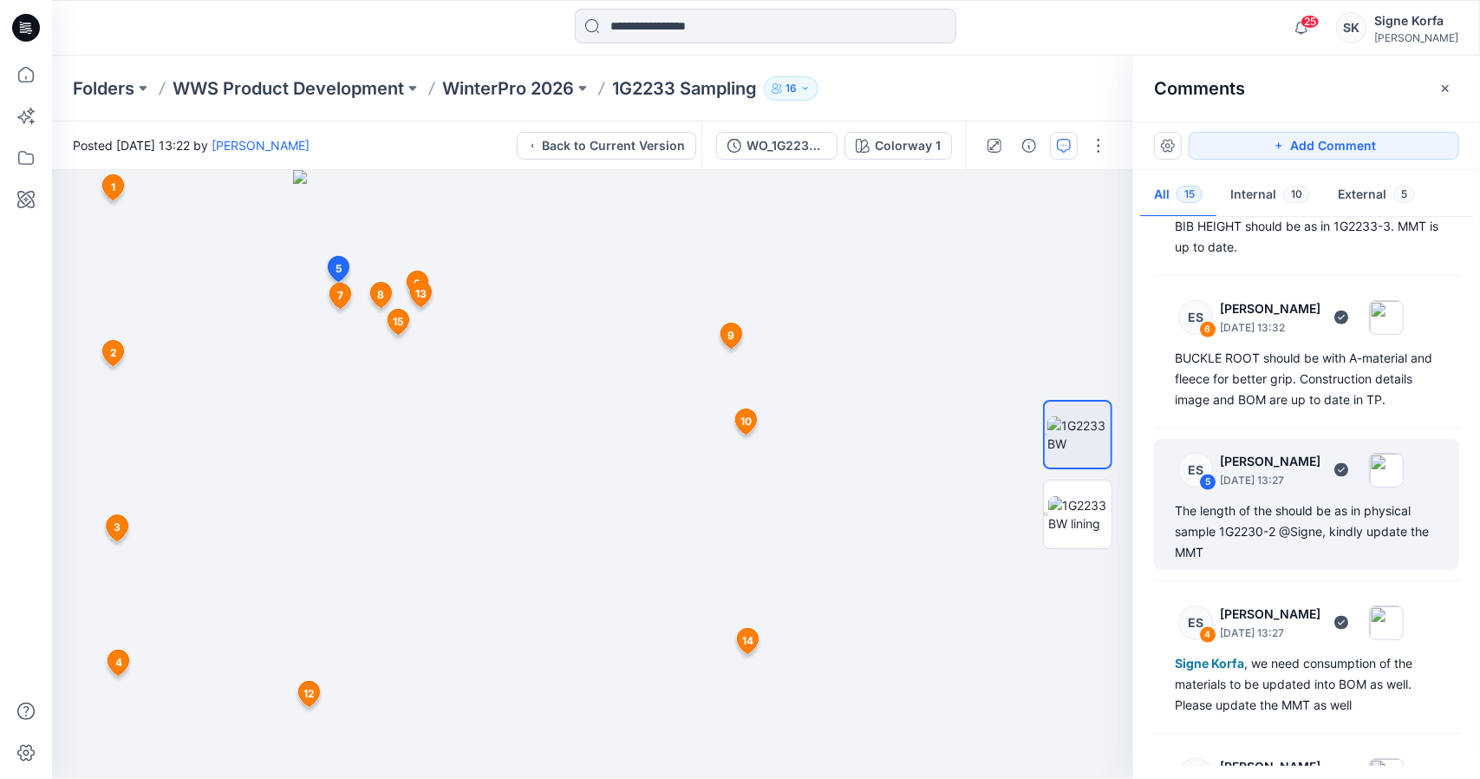
scroll to position [1474, 0]
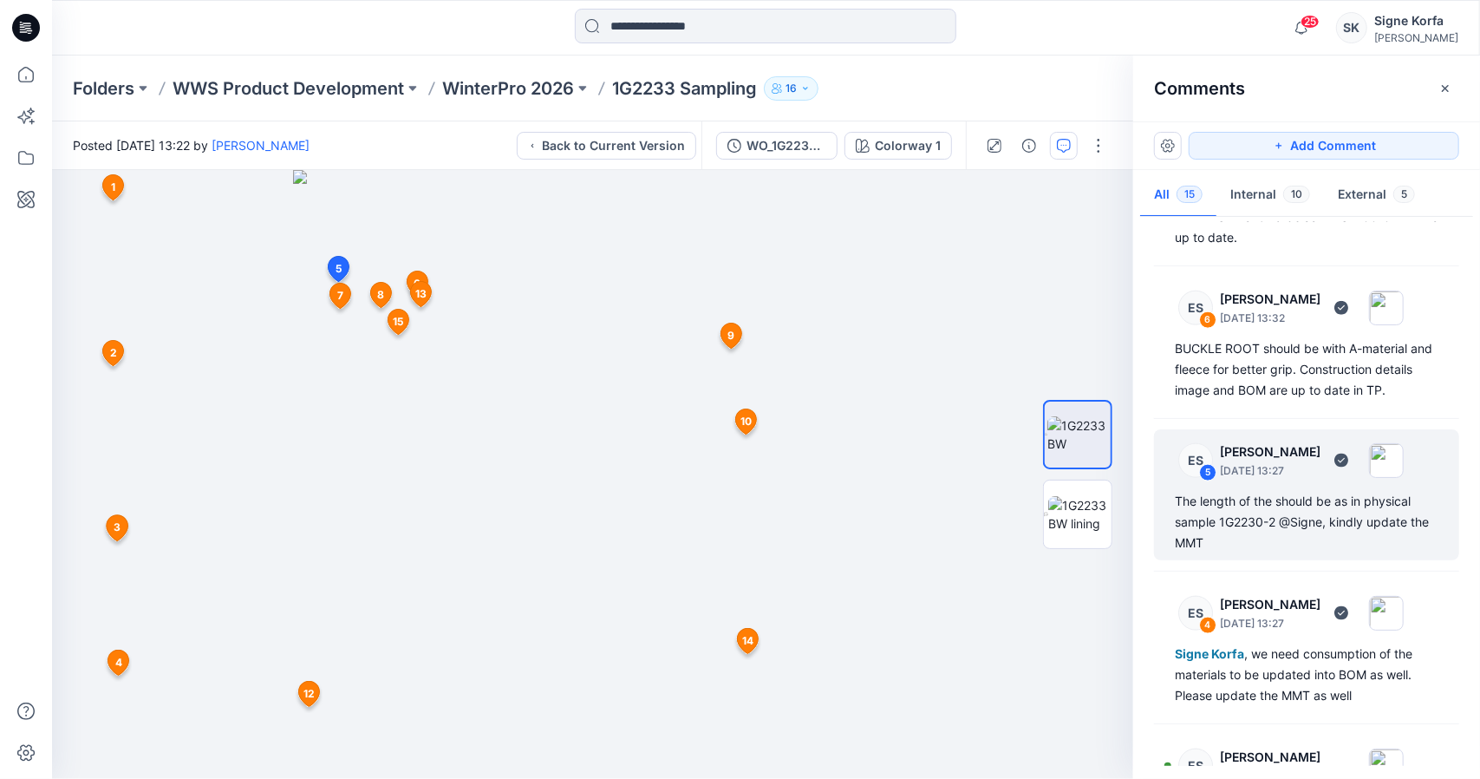
click at [1386, 499] on div "The length of the should be as in physical sample 1G2230-2 @Signe, kindly updat…" at bounding box center [1307, 522] width 264 height 62
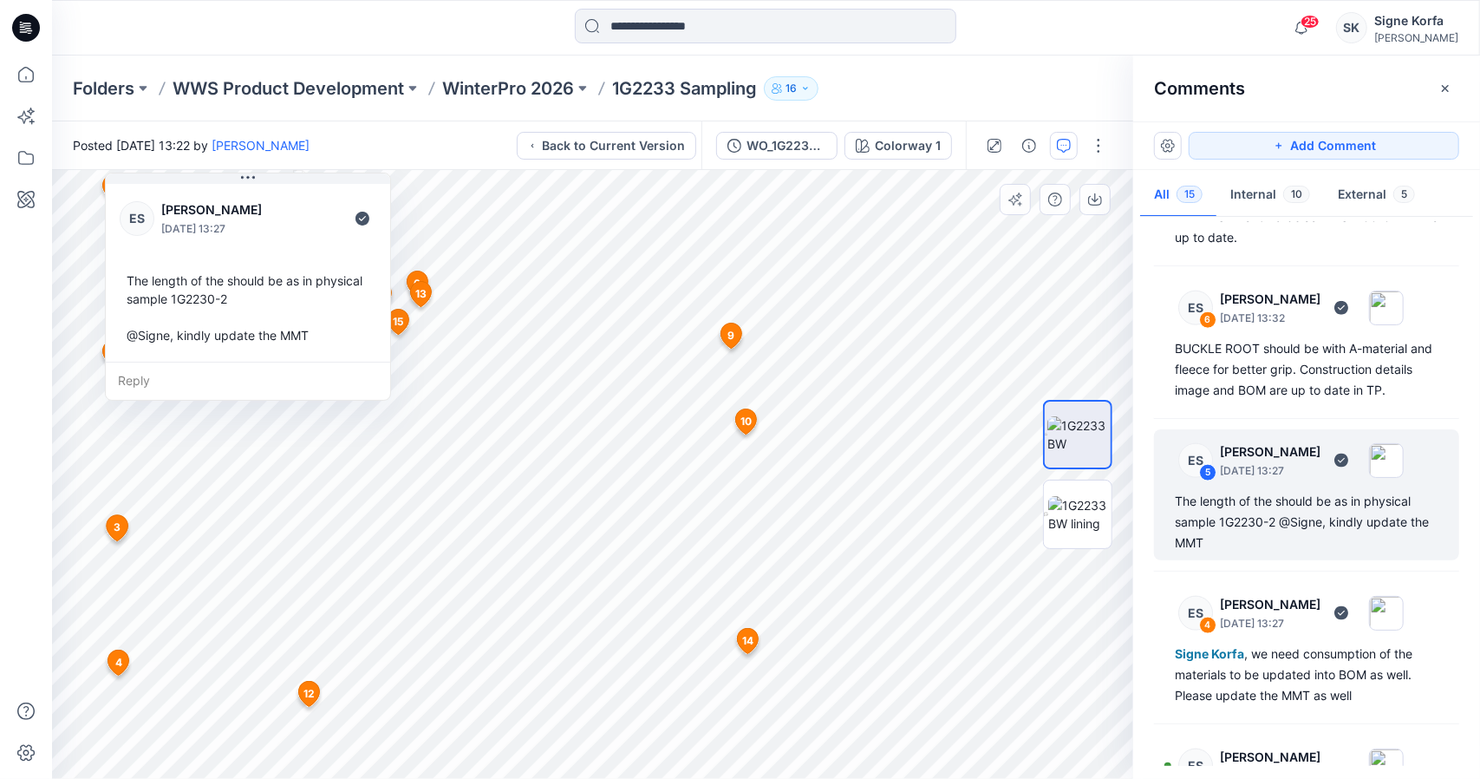
drag, startPoint x: 164, startPoint y: 252, endPoint x: 238, endPoint y: 258, distance: 74.8
click at [238, 258] on div "ES [PERSON_NAME] [DATE] 13:27 The length of the should be as in physical sample…" at bounding box center [248, 270] width 284 height 181
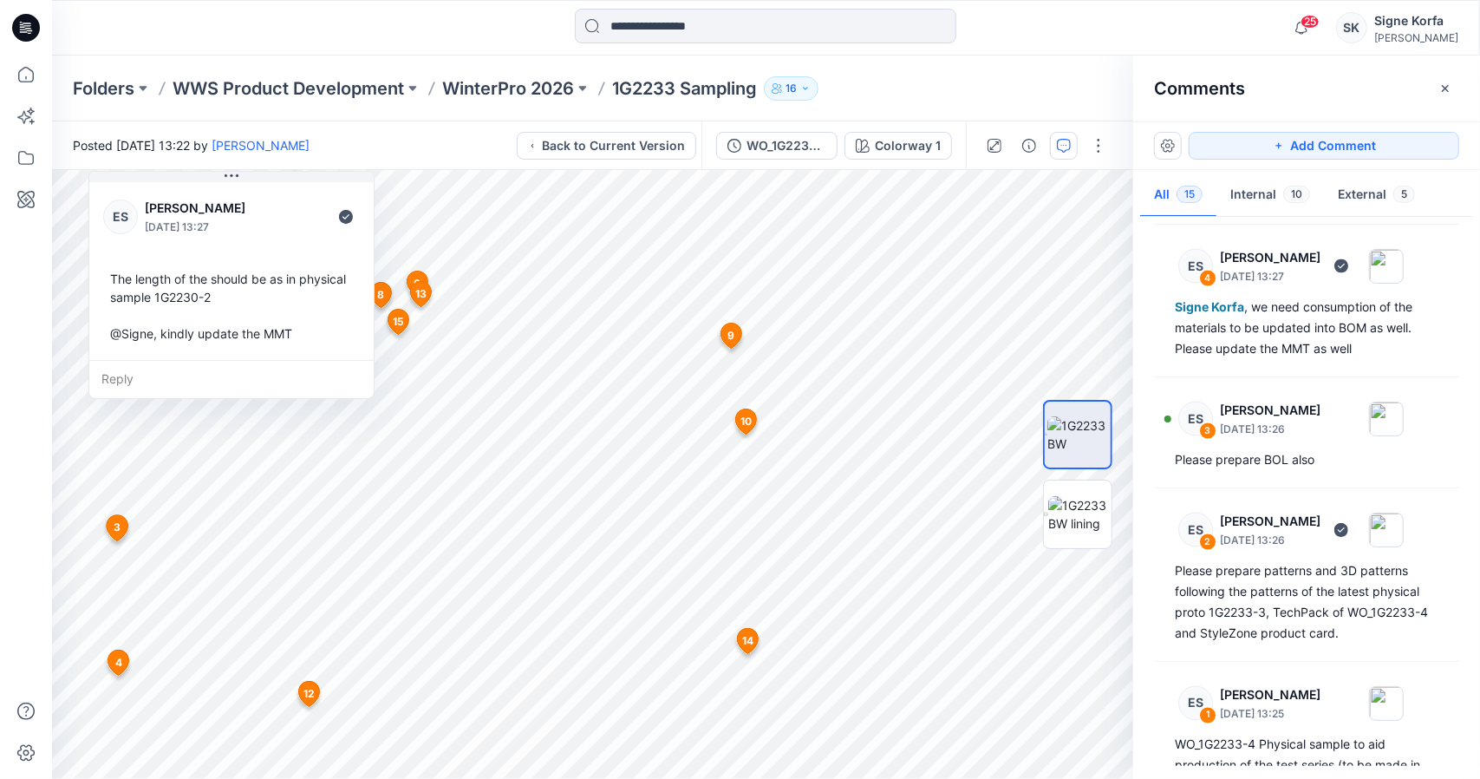
scroll to position [1885, 0]
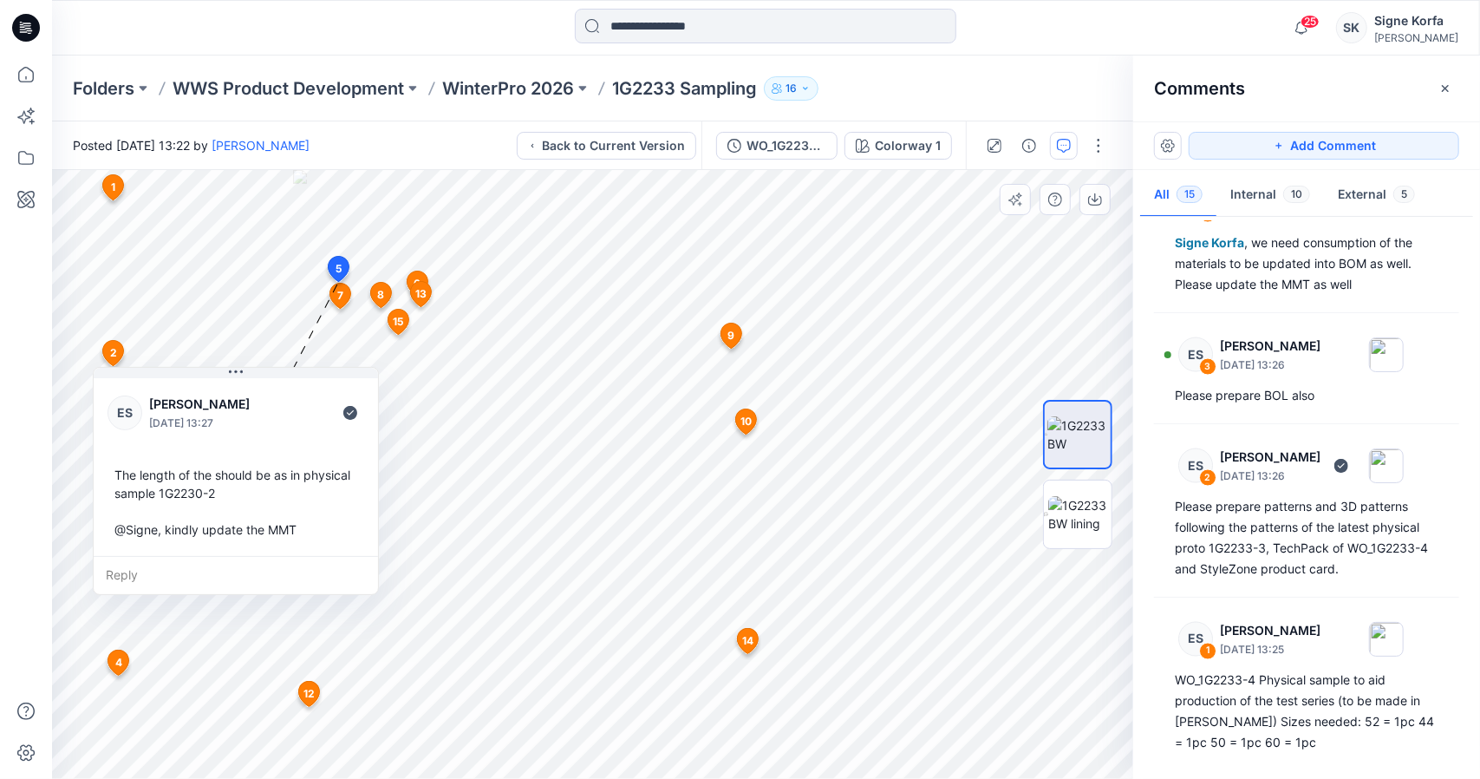
drag, startPoint x: 261, startPoint y: 207, endPoint x: 283, endPoint y: 392, distance: 186.0
click at [283, 394] on p "[PERSON_NAME]" at bounding box center [219, 404] width 141 height 21
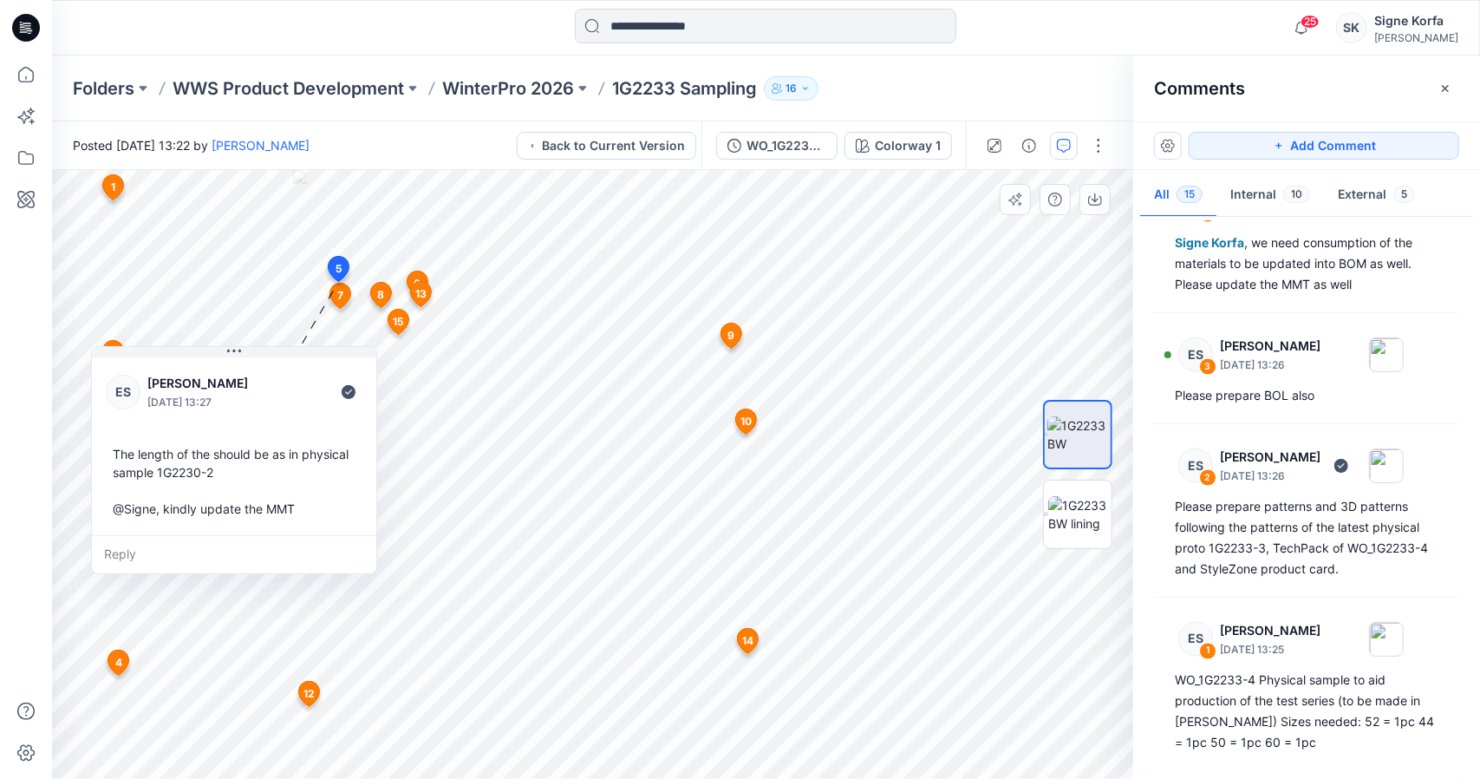
drag, startPoint x: 299, startPoint y: 373, endPoint x: 298, endPoint y: 358, distance: 14.8
click at [298, 358] on div "ES [PERSON_NAME] [DATE] 13:27 The length of the should be as in physical sample…" at bounding box center [234, 444] width 284 height 181
click at [1065, 148] on icon "button" at bounding box center [1064, 146] width 14 height 14
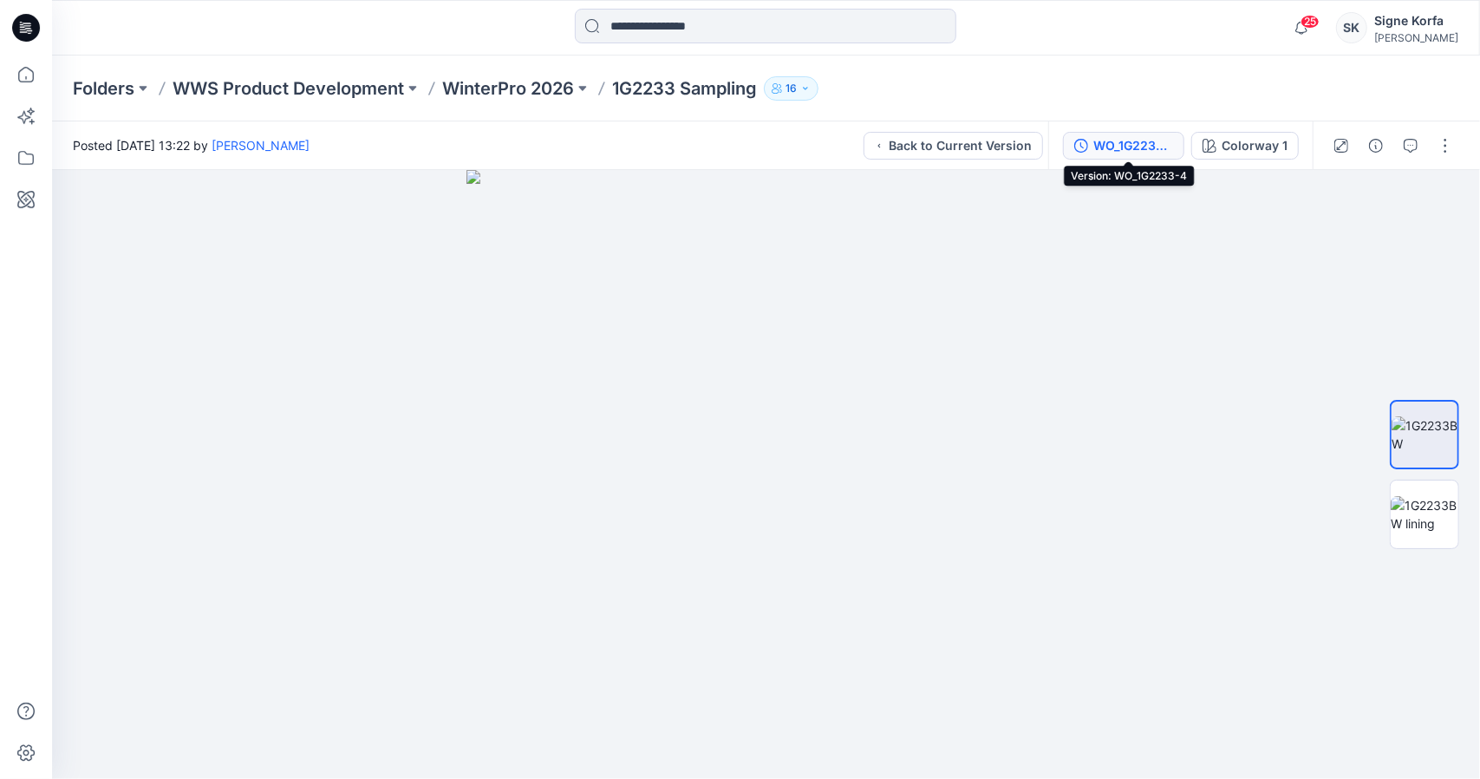
click at [1150, 140] on div "WO_1G2233-4" at bounding box center [1133, 145] width 80 height 19
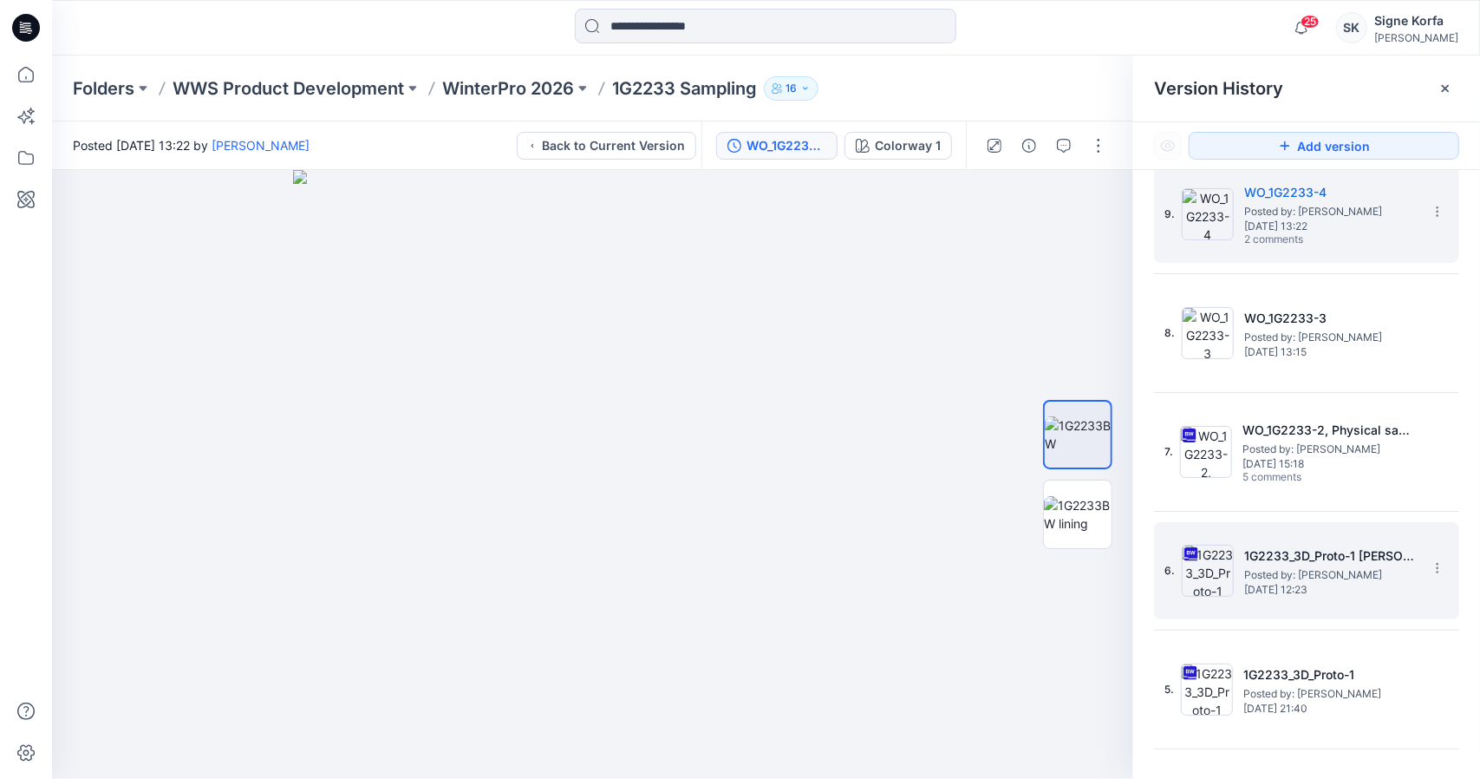
scroll to position [339, 0]
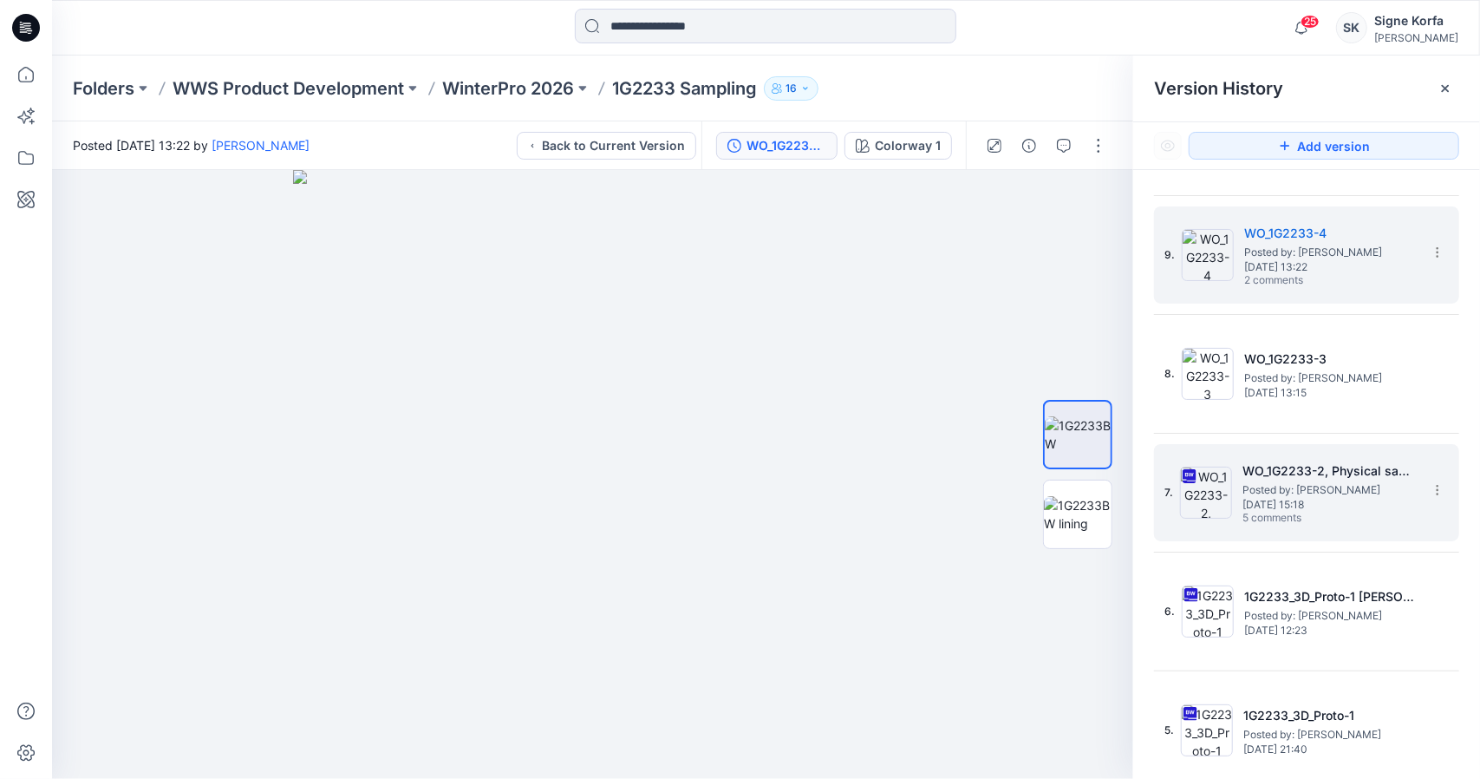
click at [1341, 475] on h5 "WO_1G2233-2, Physical sample" at bounding box center [1329, 470] width 173 height 21
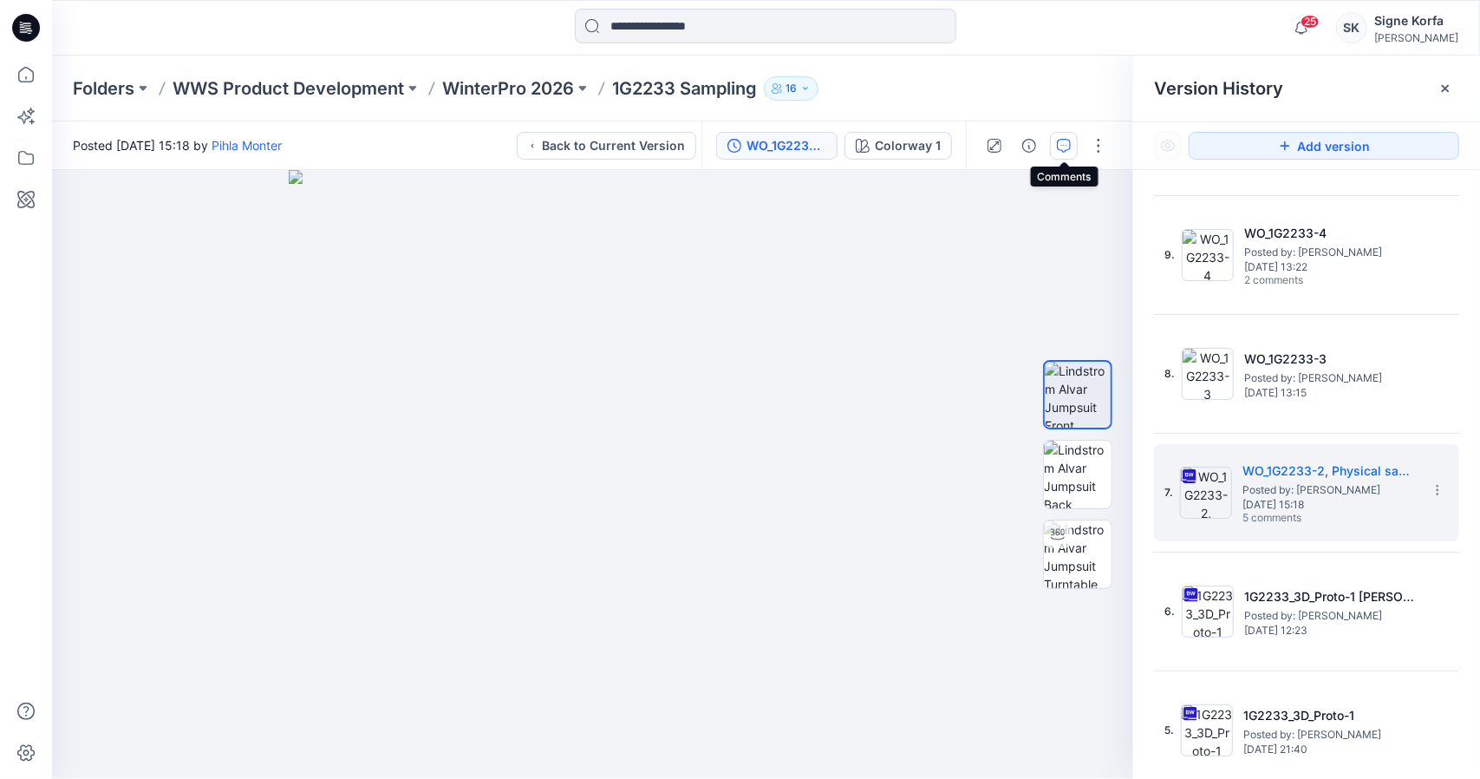
click at [1074, 151] on button "button" at bounding box center [1064, 146] width 28 height 28
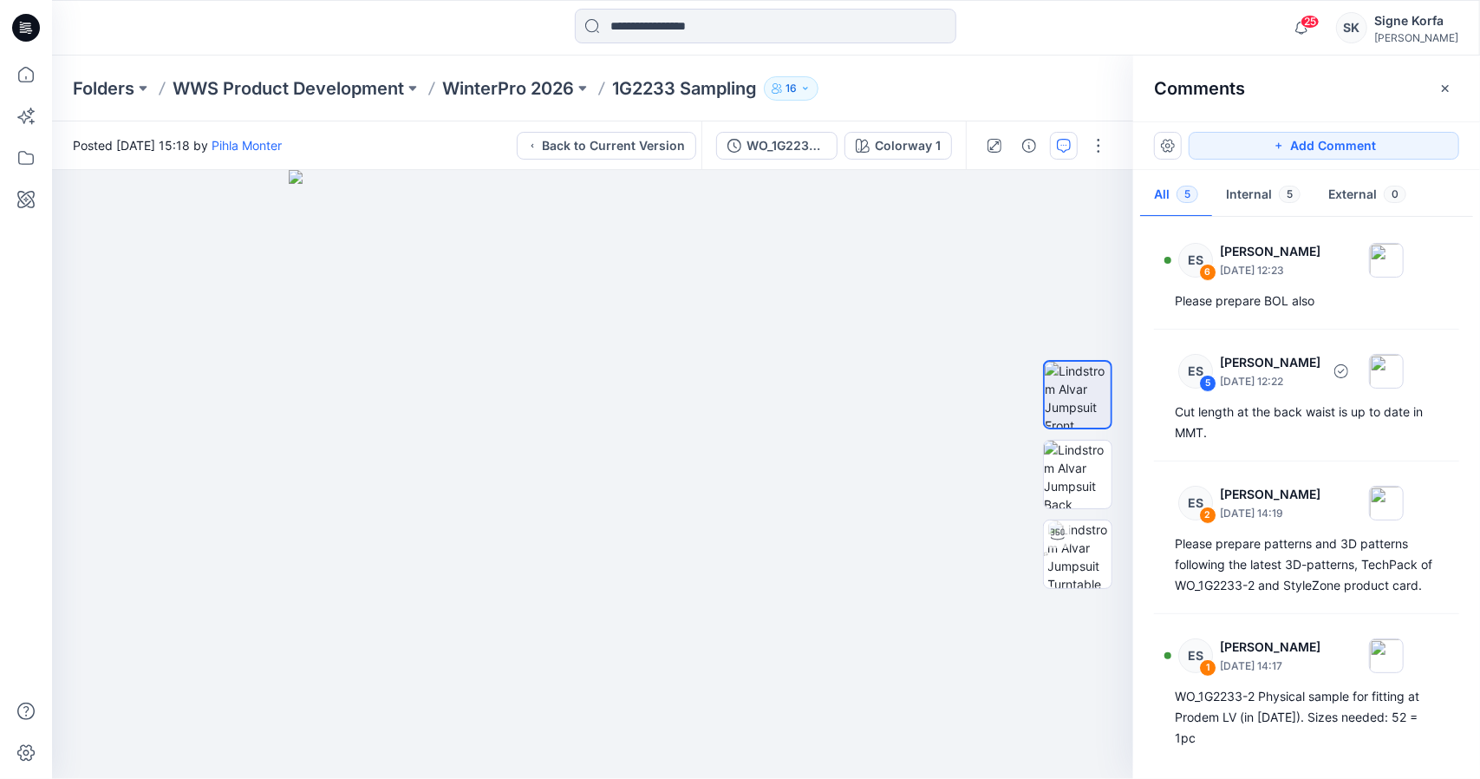
scroll to position [153, 0]
click at [1162, 134] on button "button" at bounding box center [1168, 146] width 28 height 28
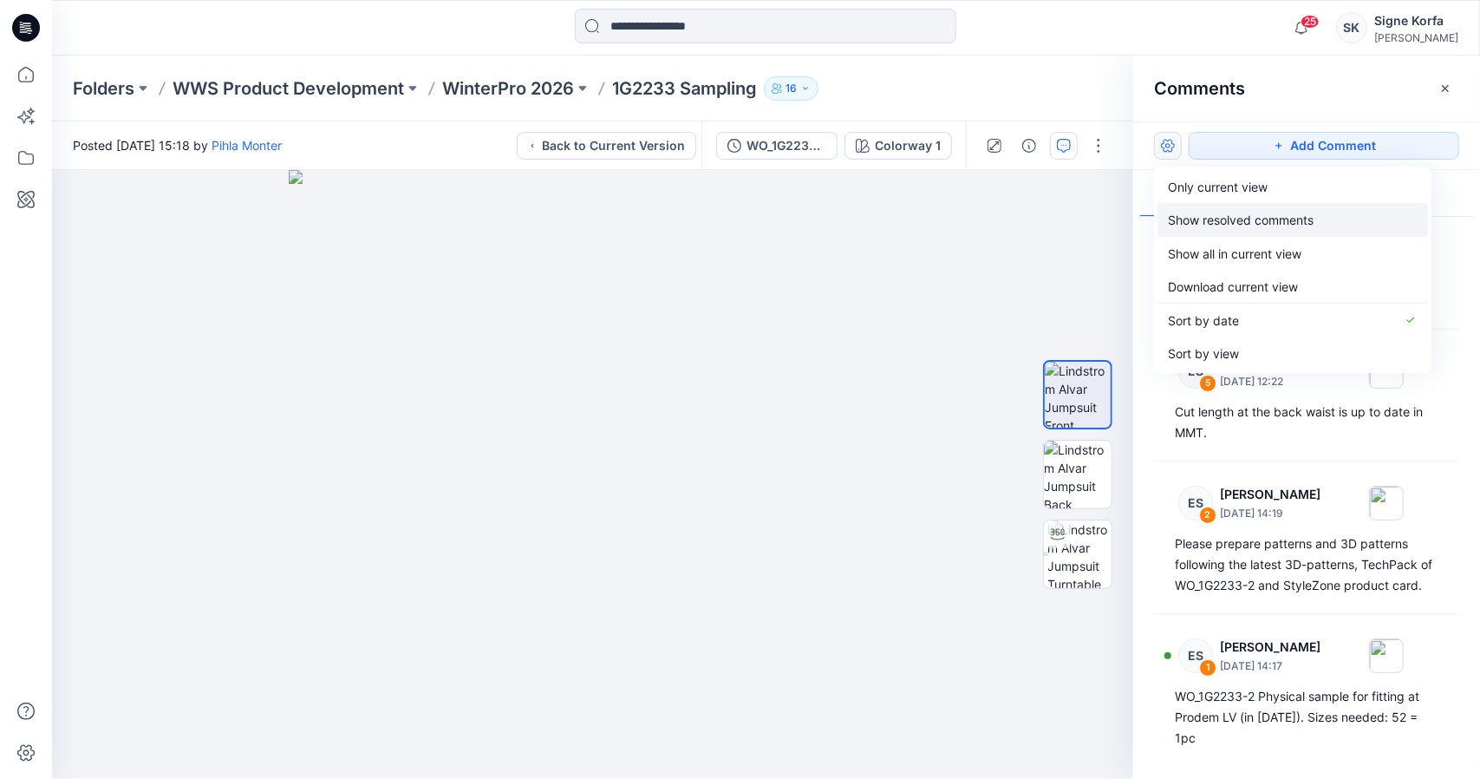
click at [1230, 225] on p "Show resolved comments" at bounding box center [1241, 220] width 146 height 18
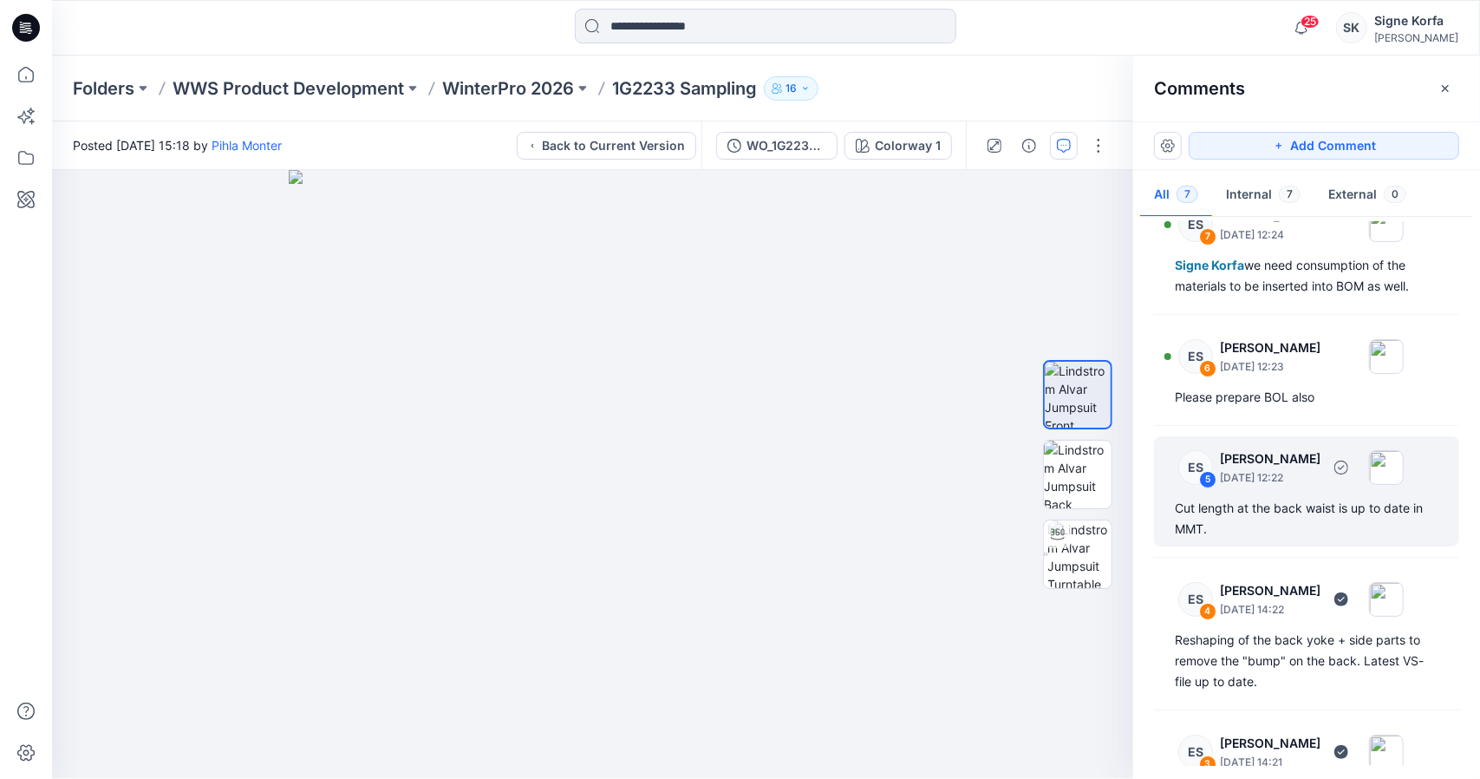
scroll to position [0, 0]
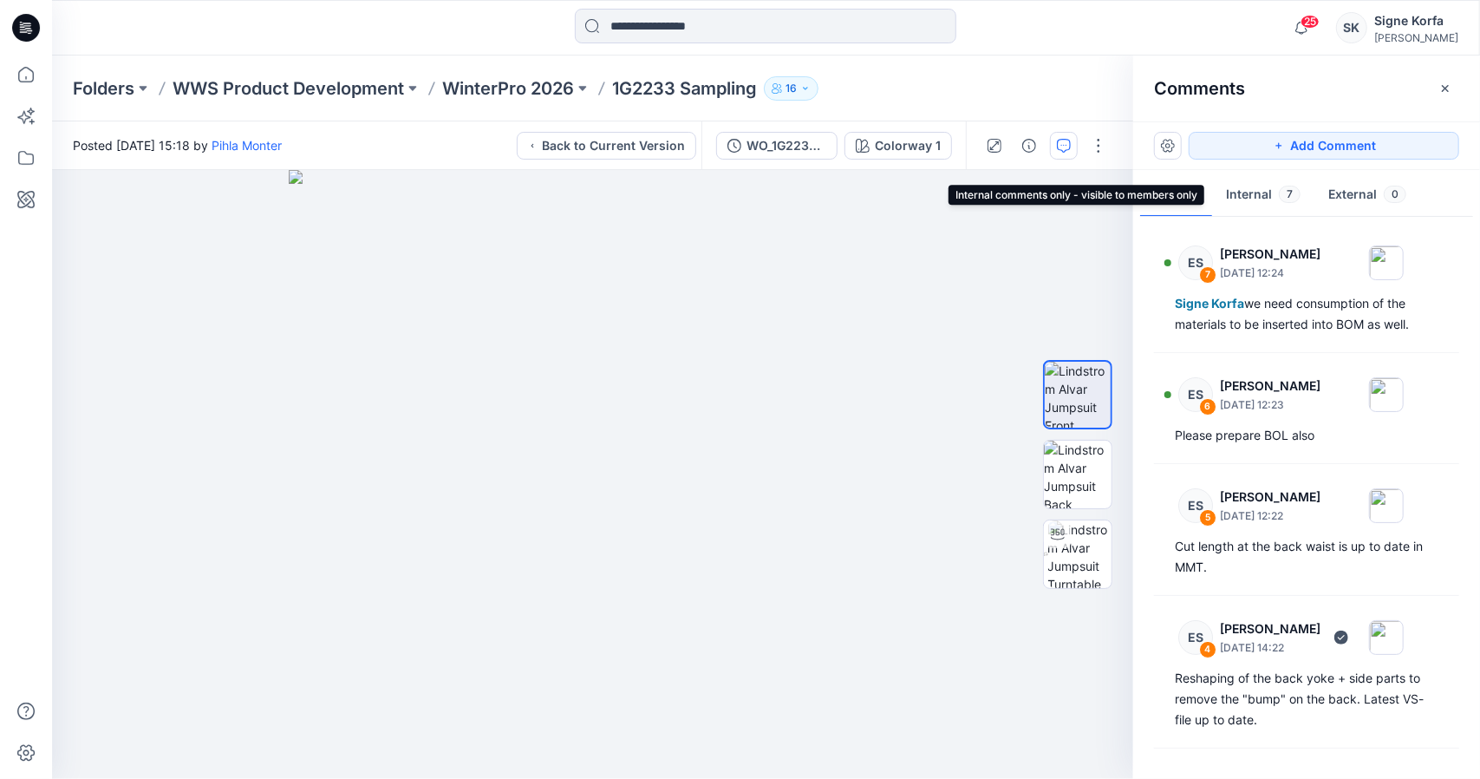
click at [1263, 194] on button "Internal 7" at bounding box center [1263, 195] width 102 height 44
